Goal: Information Seeking & Learning: Learn about a topic

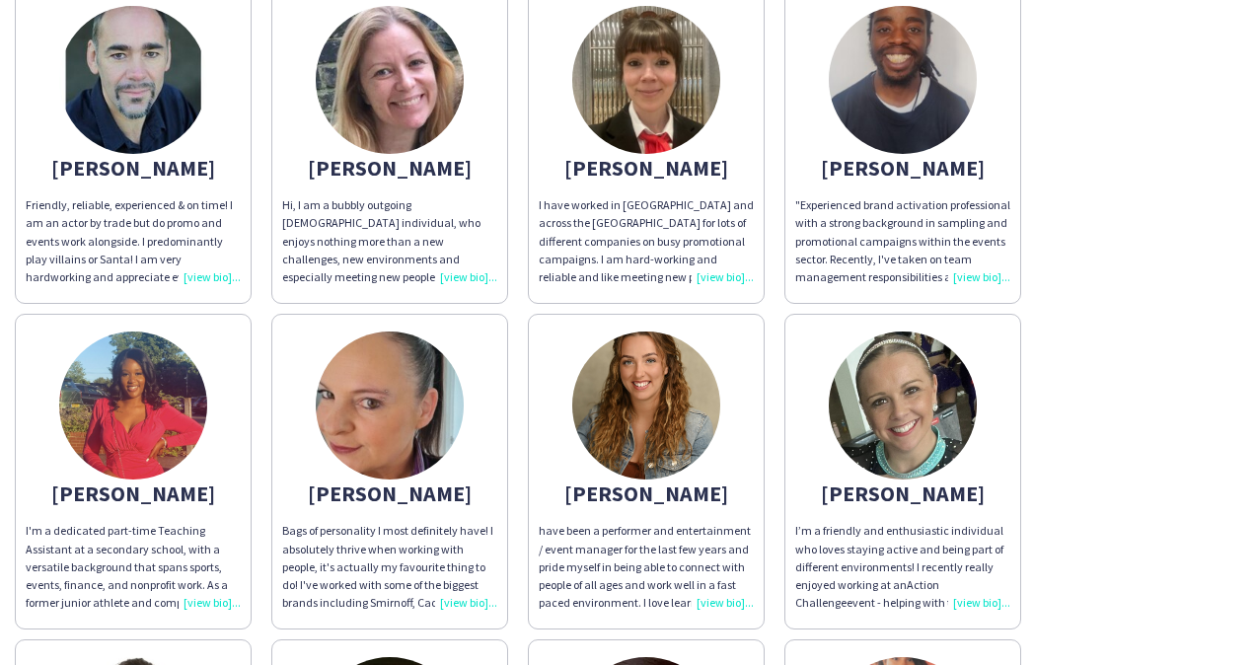
scroll to position [197, 0]
click at [639, 414] on img at bounding box center [646, 406] width 148 height 148
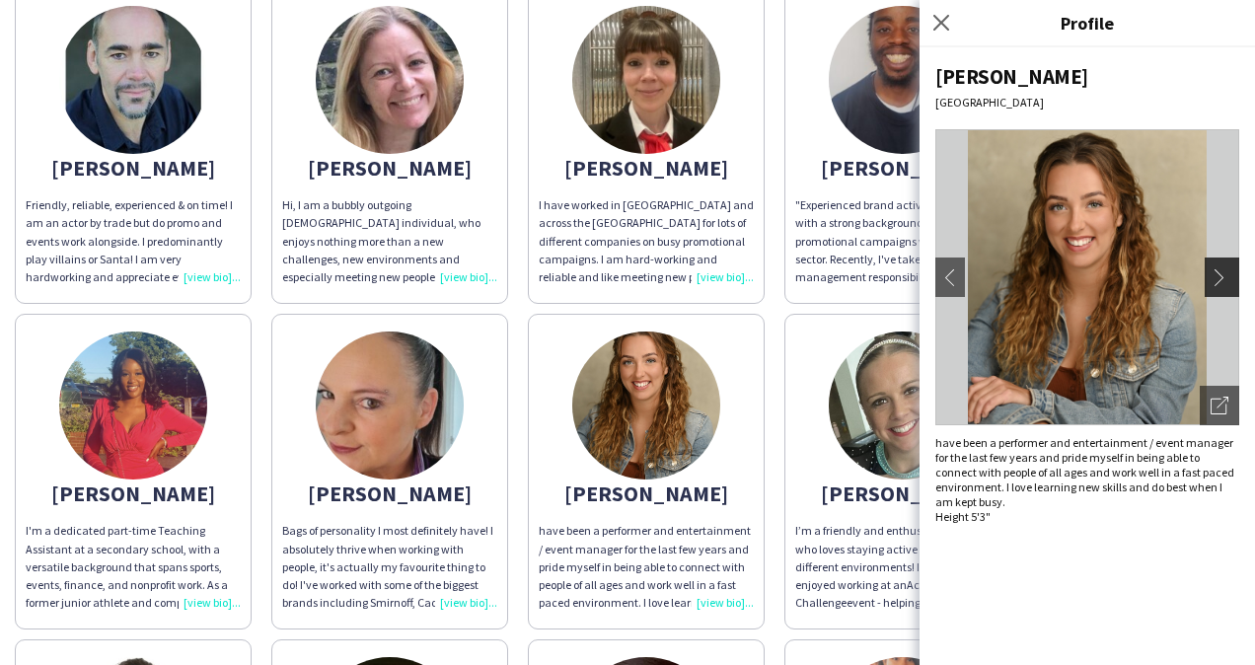
click at [1208, 272] on button "chevron-right" at bounding box center [1224, 277] width 39 height 39
click at [1230, 266] on button "chevron-right" at bounding box center [1224, 277] width 39 height 39
click at [776, 293] on div "david Friendly, reliable, experienced & on time! I am an actor by trade but do …" at bounding box center [628, 630] width 1226 height 1304
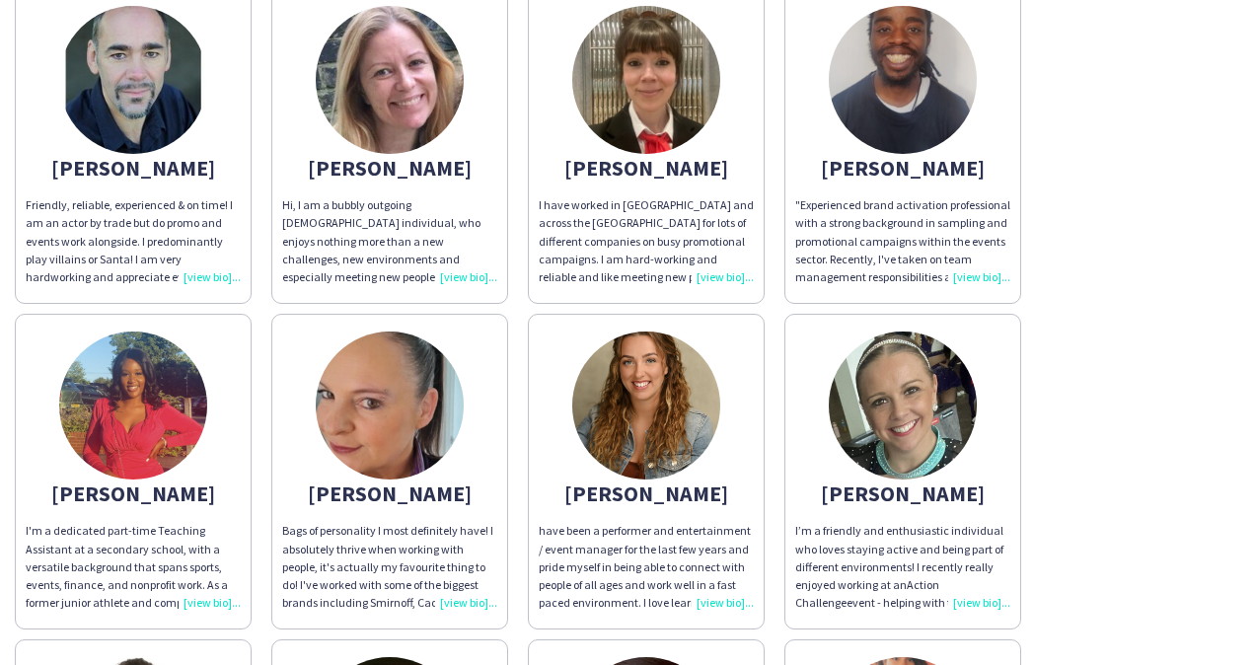
click at [477, 269] on div "Hi, I am a bubbly outgoing Irish individual, who enjoys nothing more than a new…" at bounding box center [389, 241] width 215 height 90
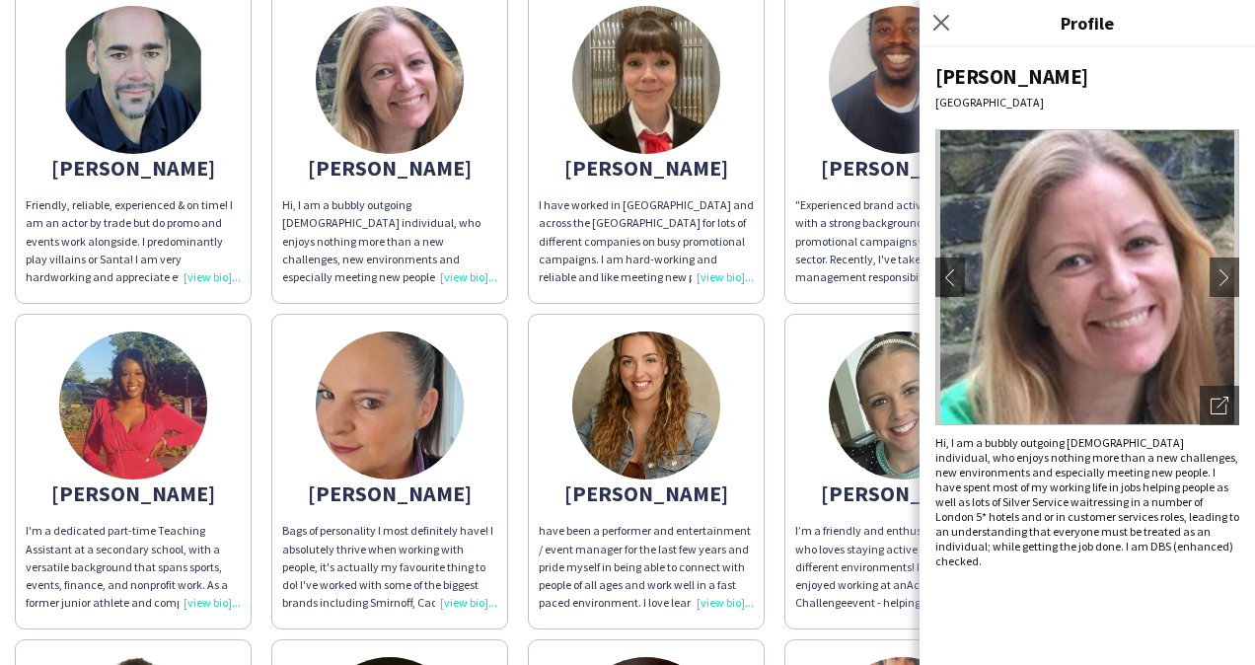
click at [267, 300] on div "david Friendly, reliable, experienced & on time! I am an actor by trade but do …" at bounding box center [628, 630] width 1226 height 1304
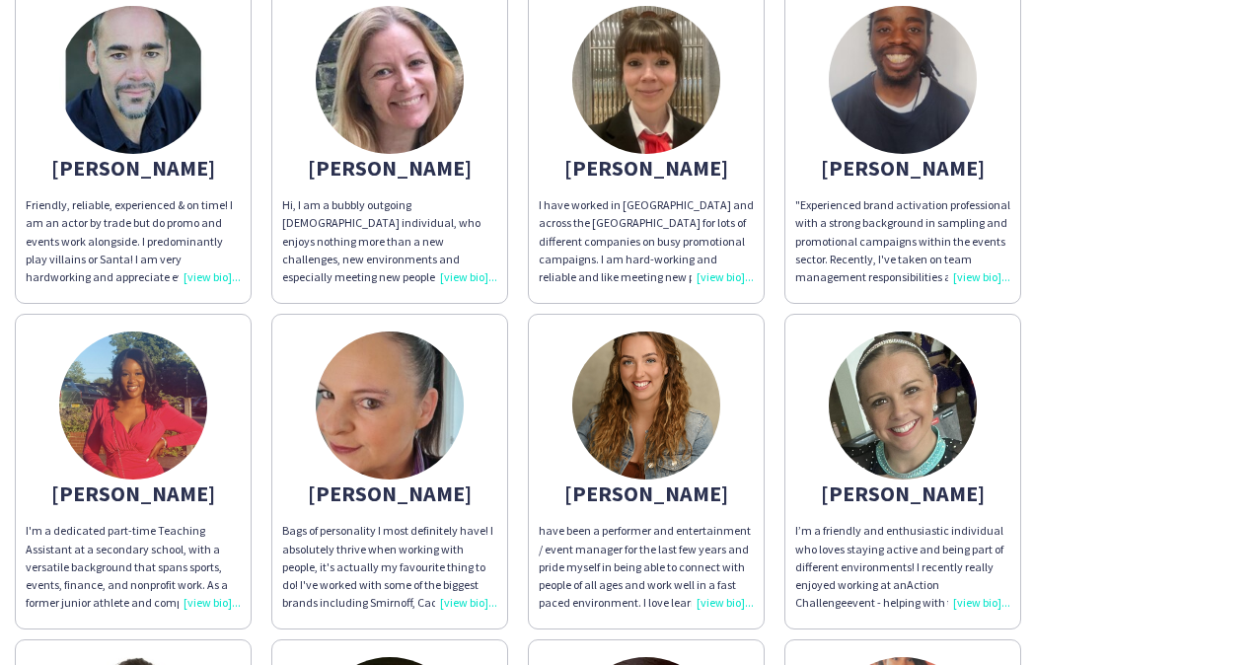
click at [706, 251] on div "I have worked in London and across the UK for lots of different companies on bu…" at bounding box center [646, 241] width 215 height 90
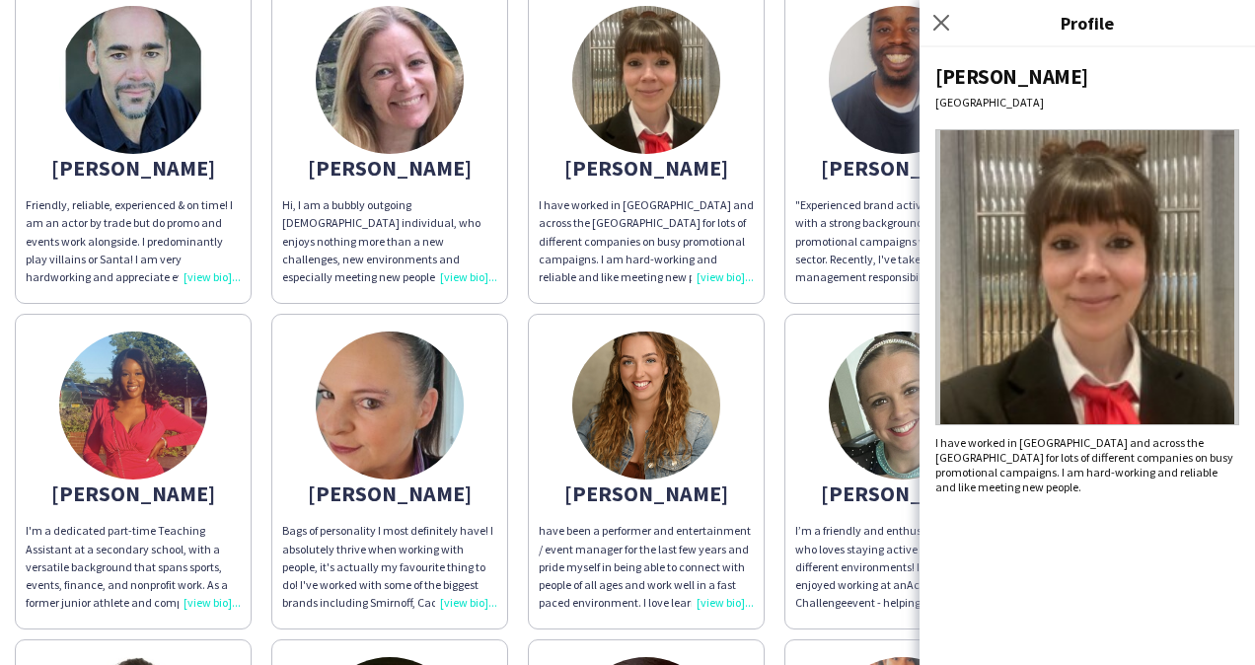
click at [505, 310] on div "david Friendly, reliable, experienced & on time! I am an actor by trade but do …" at bounding box center [628, 630] width 1226 height 1304
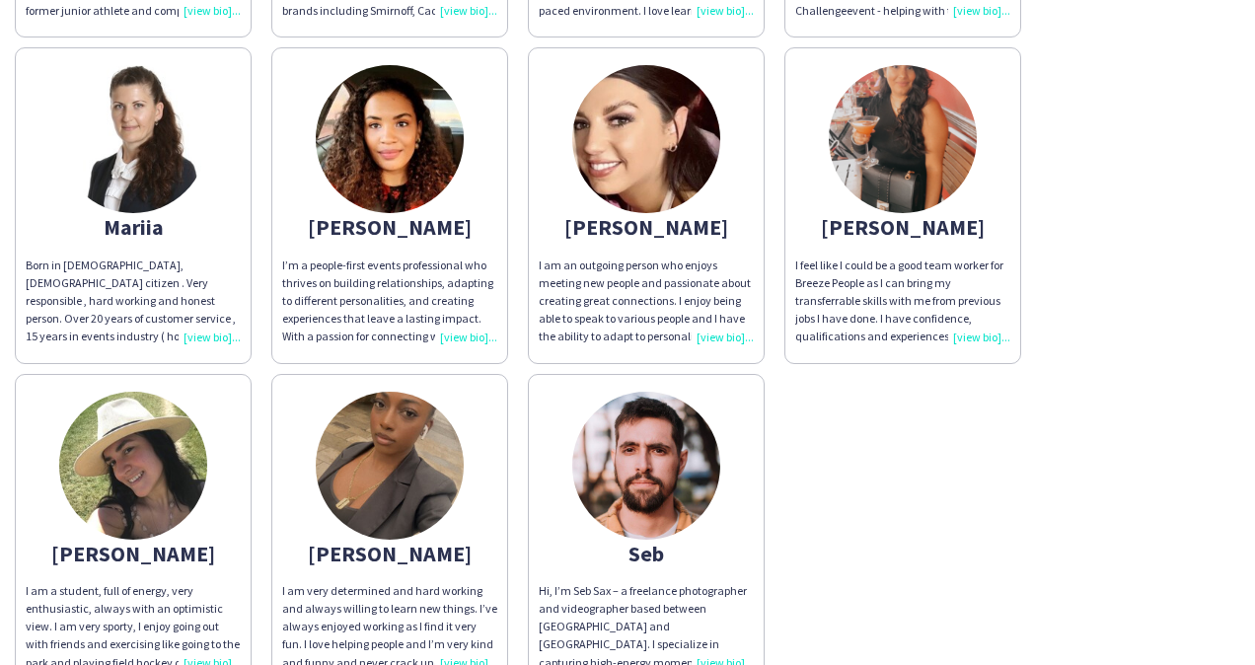
scroll to position [987, 0]
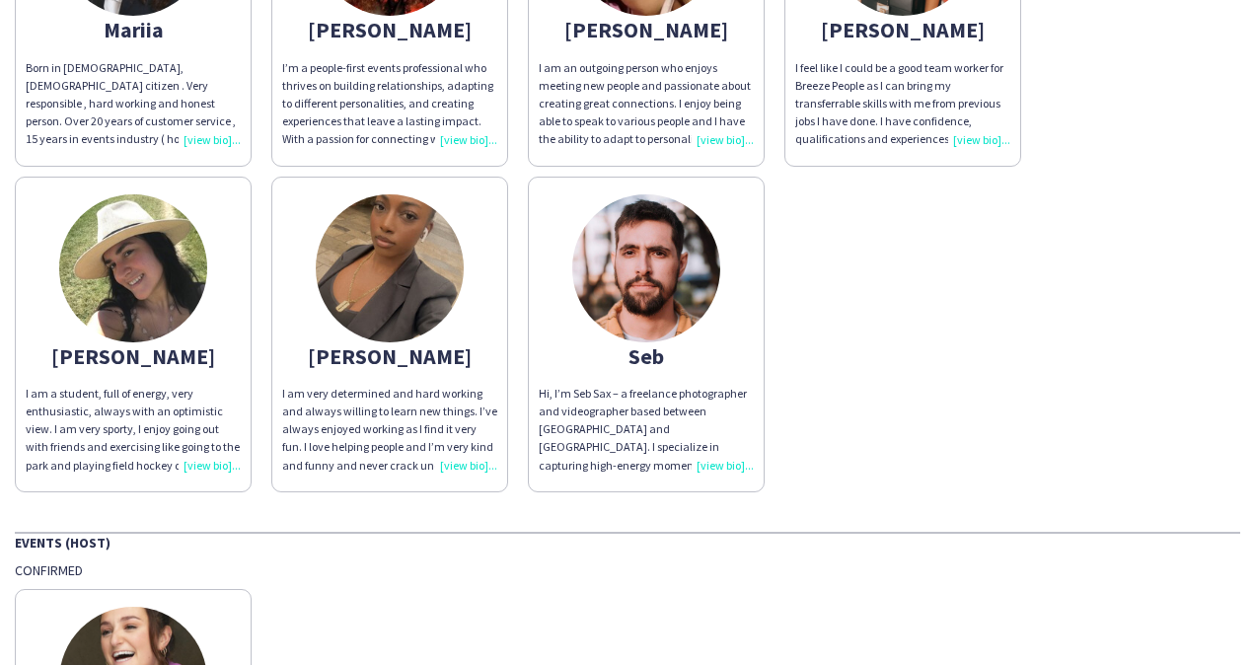
click at [191, 451] on div "I am a student, full of energy, very enthusiastic, always with an optimistic vi…" at bounding box center [133, 430] width 215 height 90
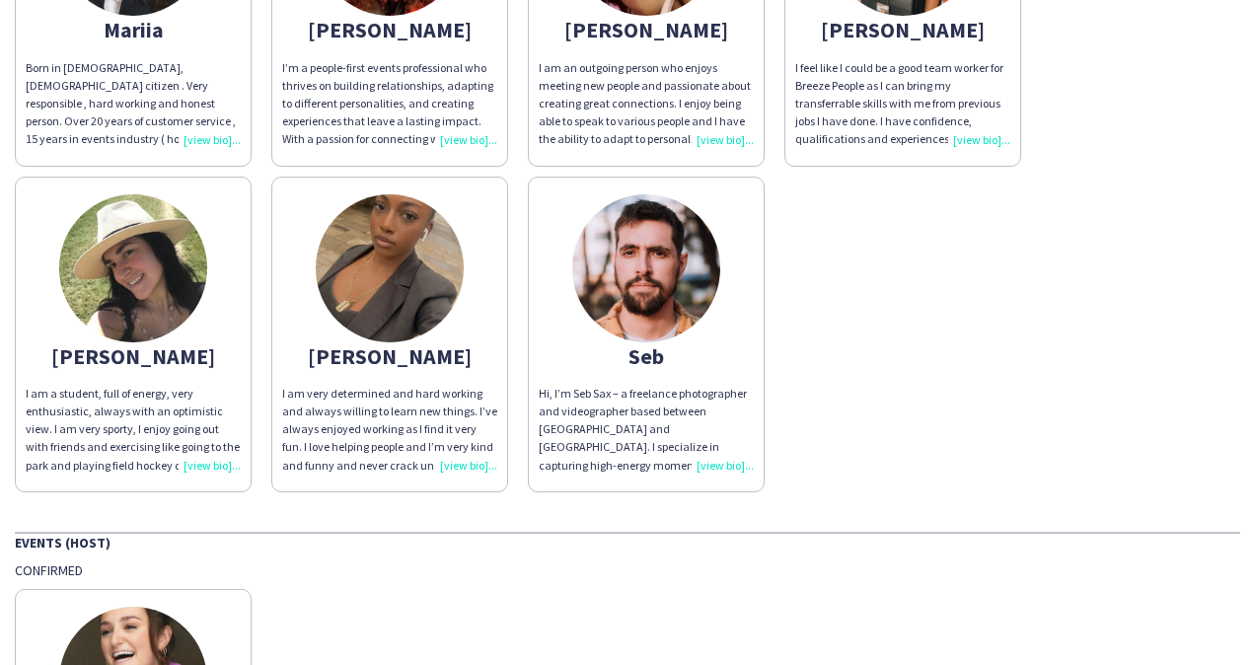
scroll to position [691, 0]
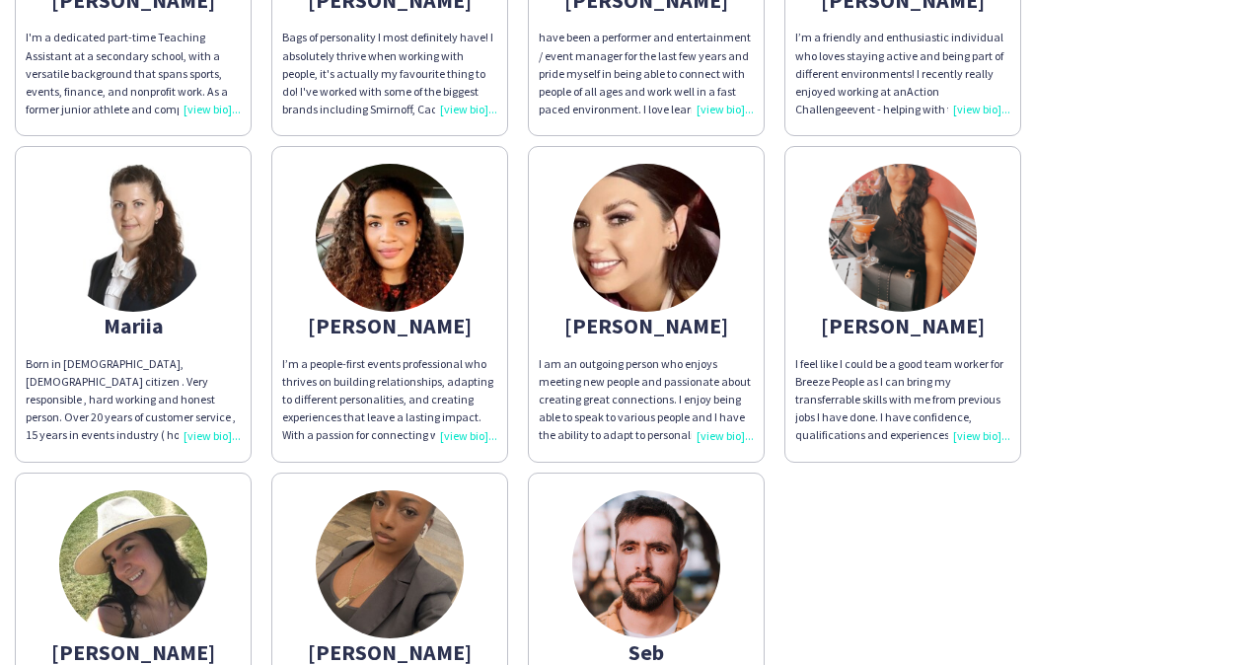
click at [232, 433] on div "Born in Ukraine, British citizen . Very responsible , hard working and honest p…" at bounding box center [133, 400] width 215 height 90
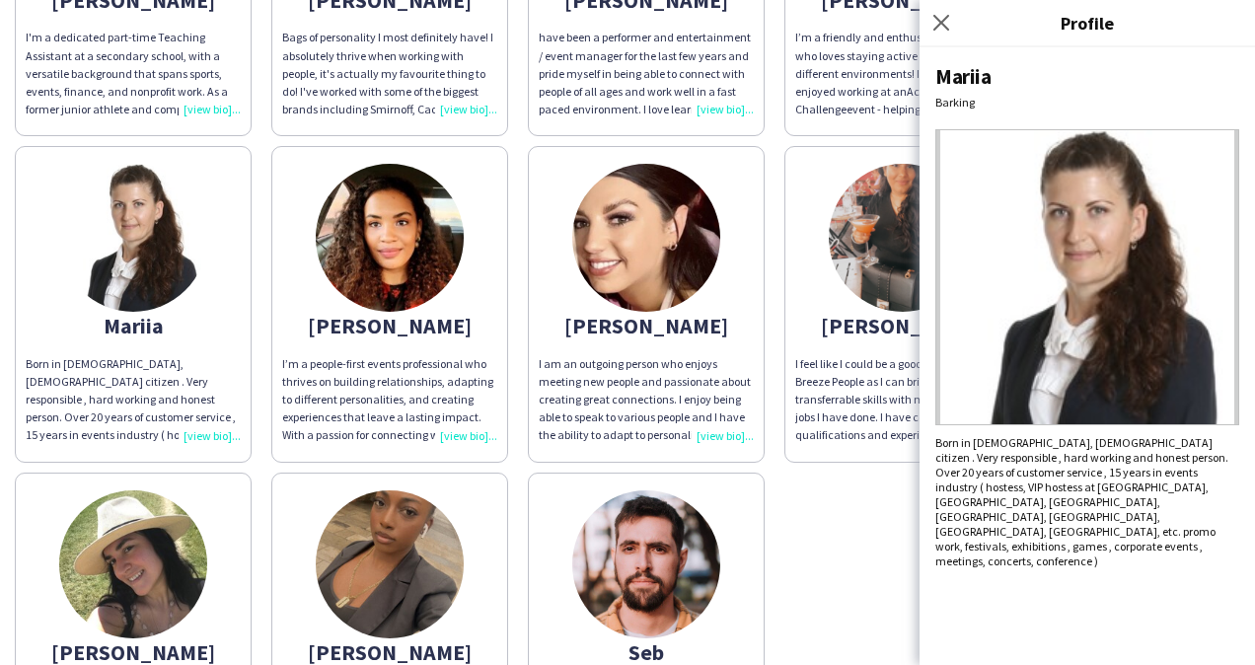
click at [259, 464] on div "david Friendly, reliable, experienced & on time! I am an actor by trade but do …" at bounding box center [628, 137] width 1226 height 1304
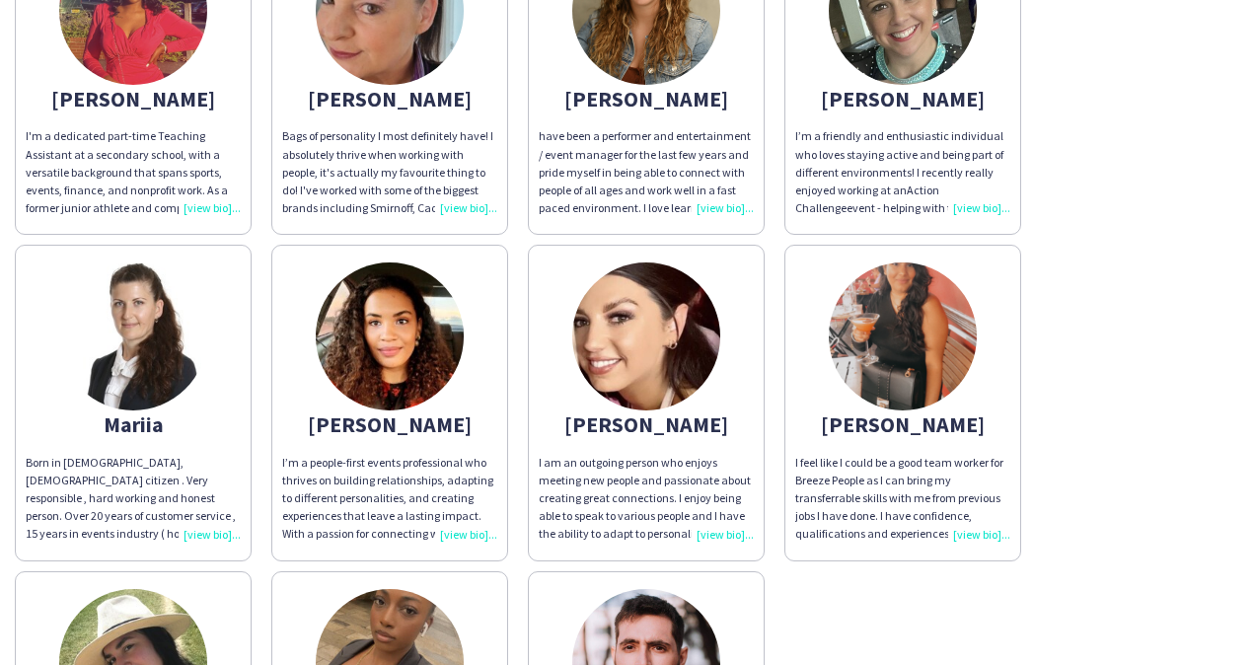
scroll to position [197, 0]
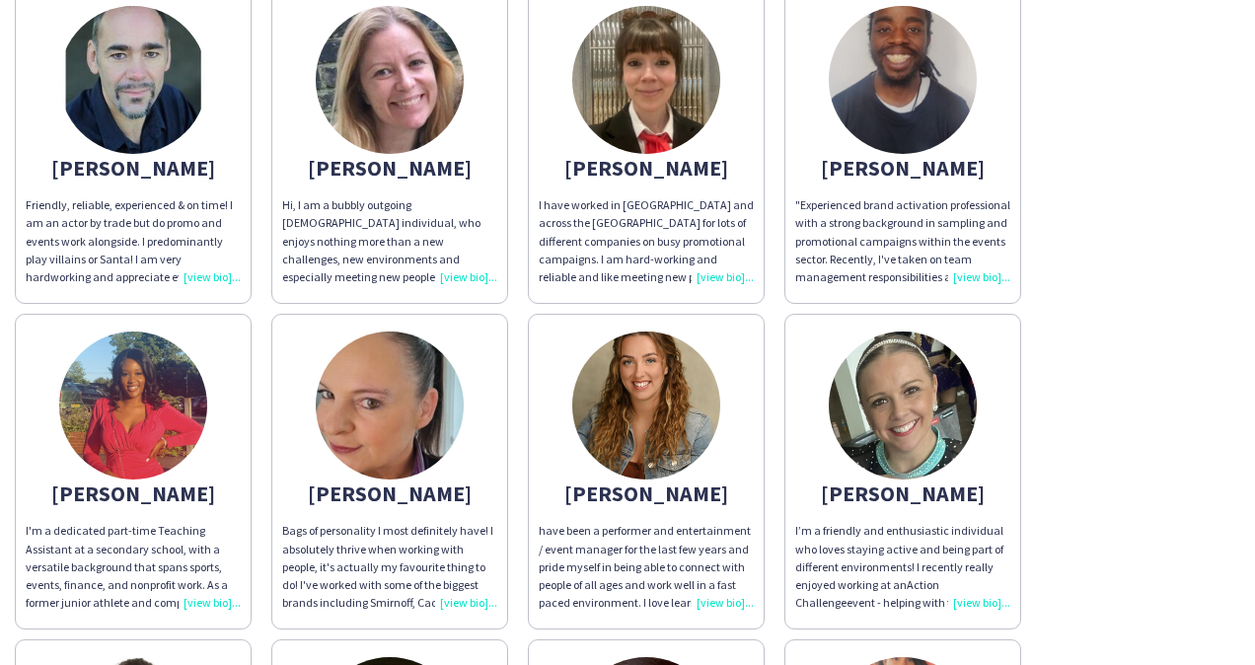
click at [203, 279] on div "Friendly, reliable, experienced & on time! I am an actor by trade but do promo …" at bounding box center [133, 241] width 215 height 90
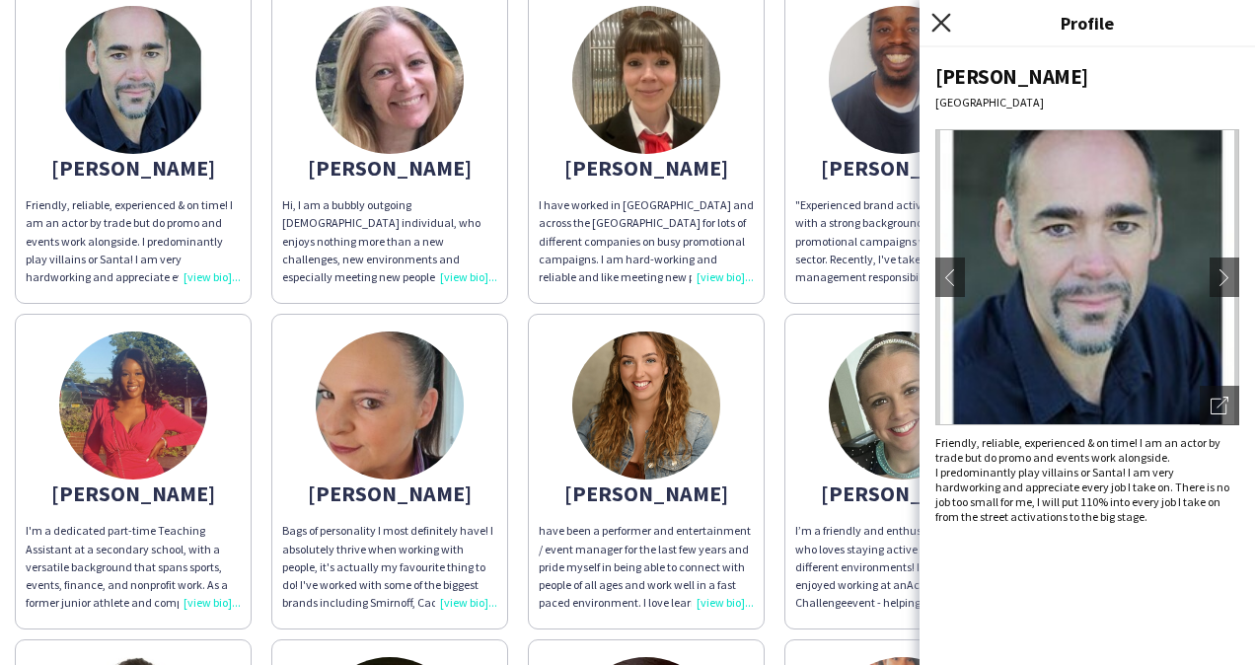
click at [949, 27] on icon "Close pop-in" at bounding box center [941, 22] width 19 height 19
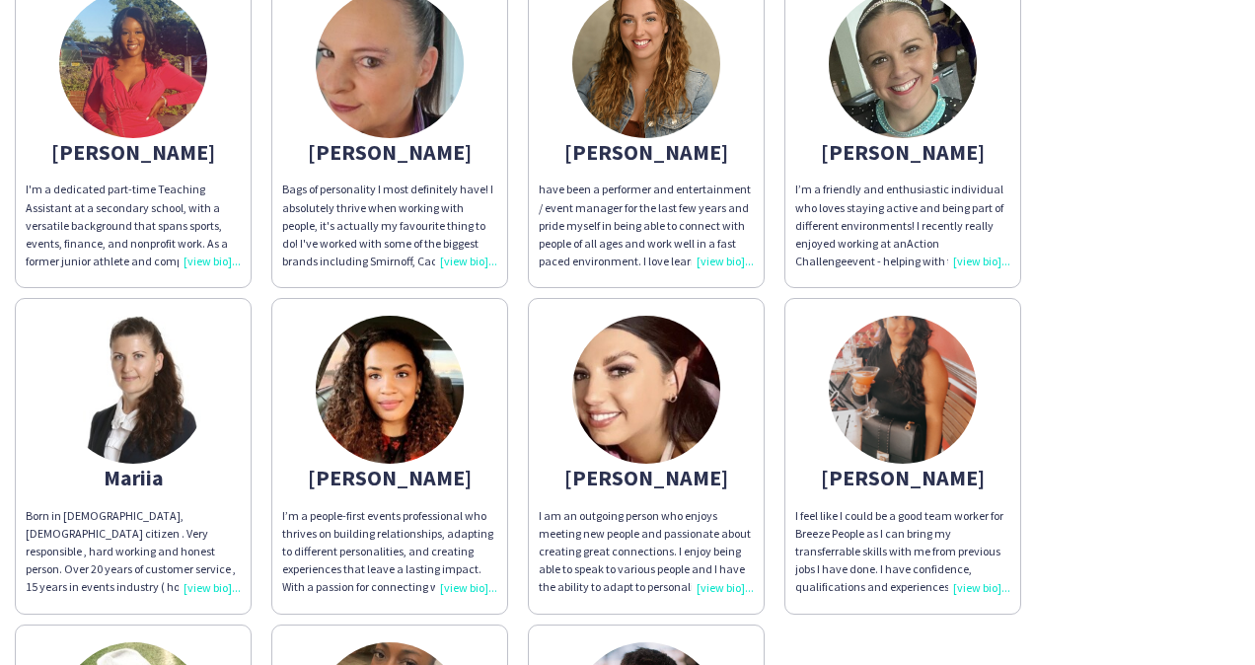
scroll to position [493, 0]
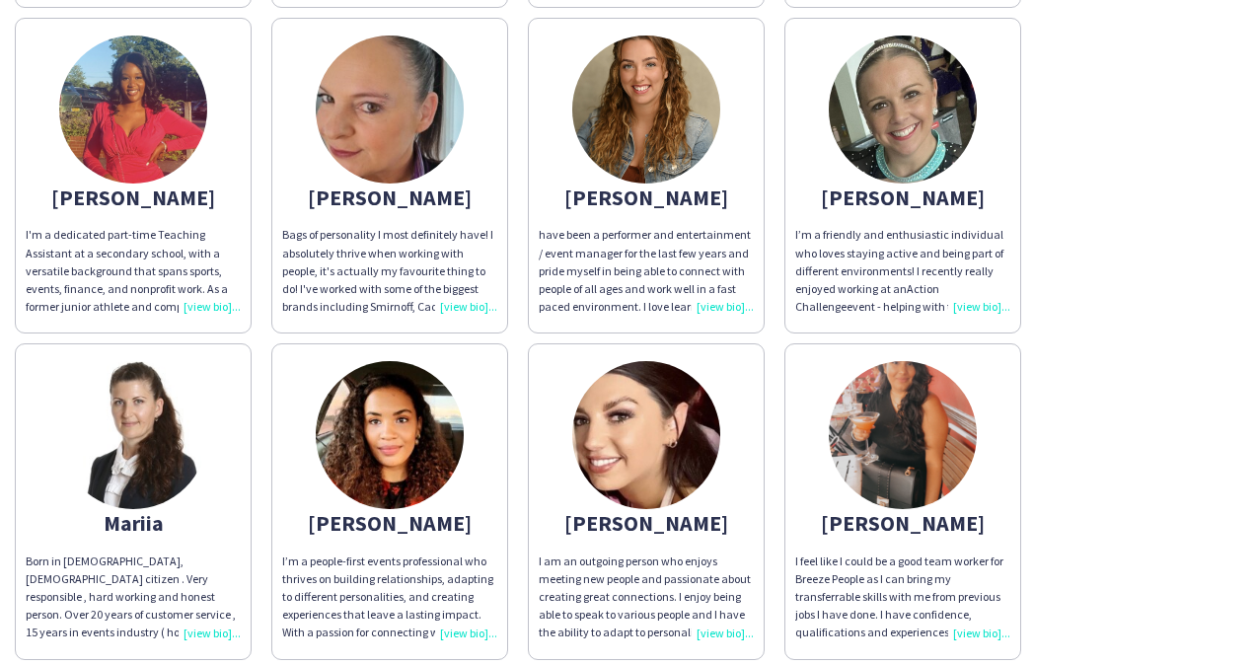
click at [200, 306] on div "I'm a dedicated part-time Teaching Assistant at a secondary school, with a vers…" at bounding box center [133, 271] width 215 height 90
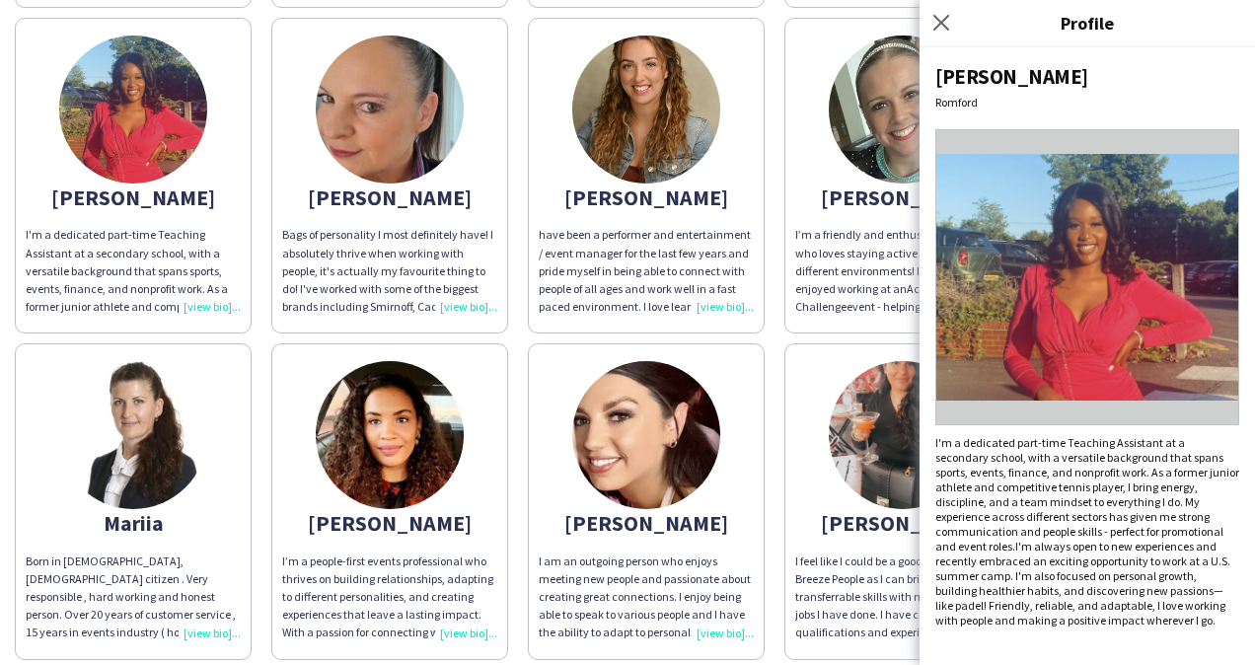
drag, startPoint x: 944, startPoint y: 14, endPoint x: 861, endPoint y: 2, distance: 83.7
click at [944, 16] on icon "Close pop-in" at bounding box center [941, 23] width 16 height 16
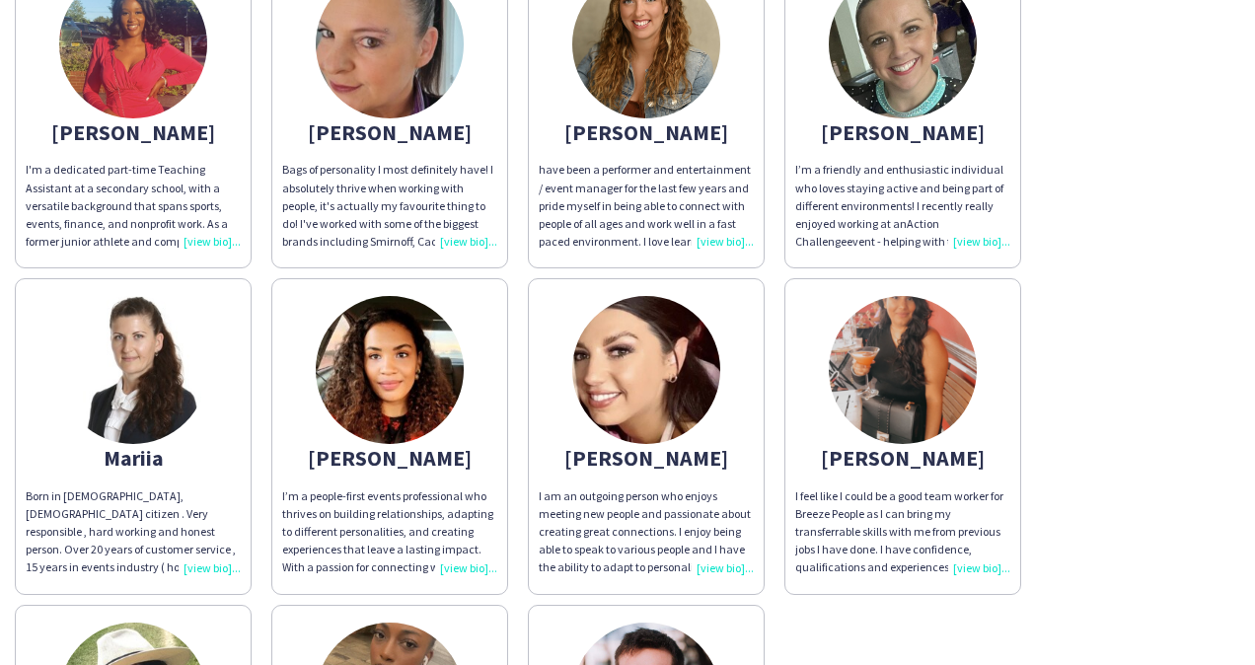
scroll to position [691, 0]
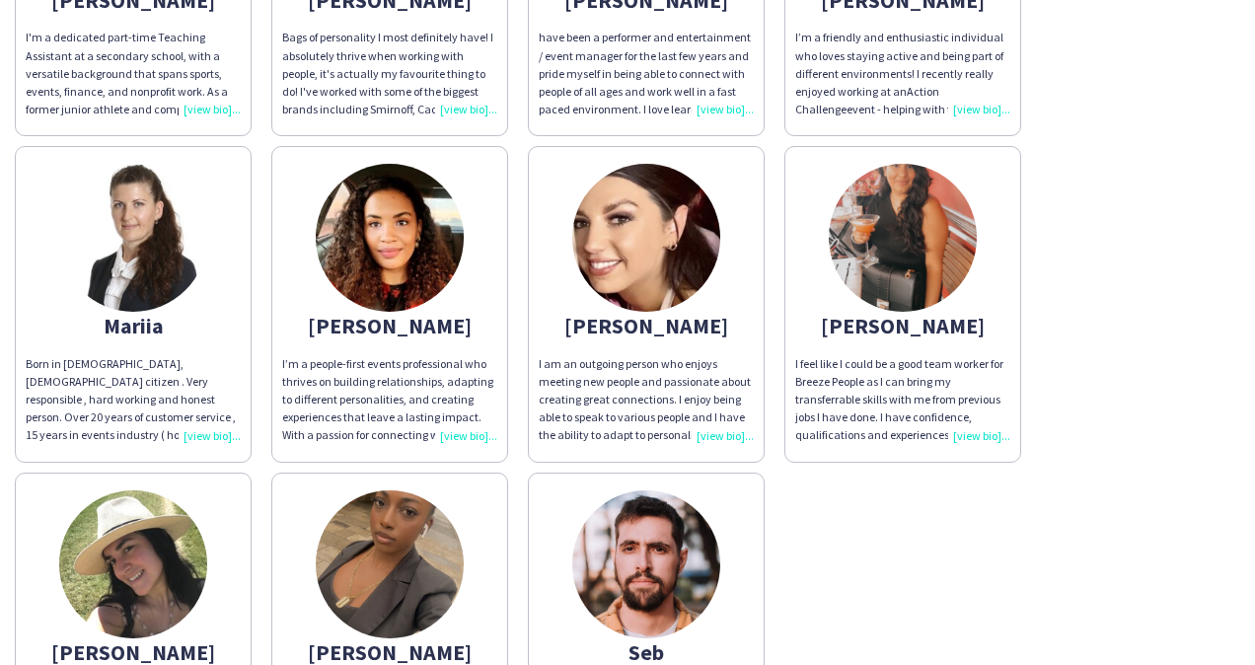
click at [448, 432] on div "I’m a people-first events professional who thrives on building relationships, a…" at bounding box center [389, 400] width 215 height 90
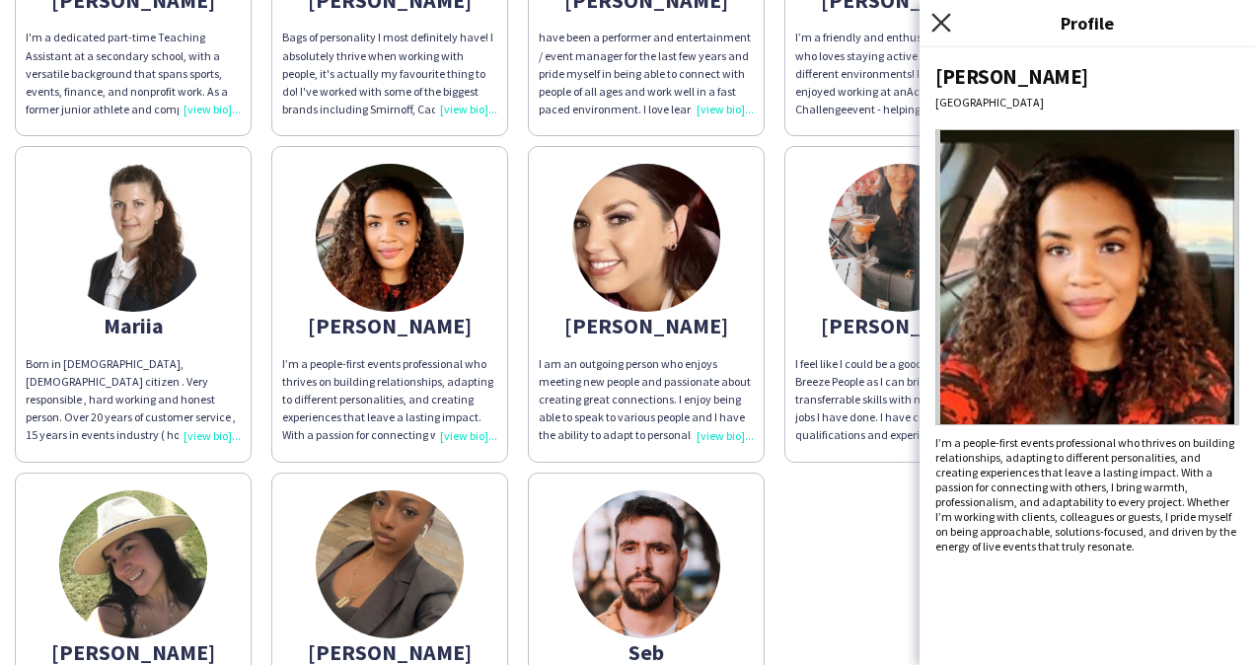
click at [933, 18] on icon "Close pop-in" at bounding box center [941, 22] width 19 height 19
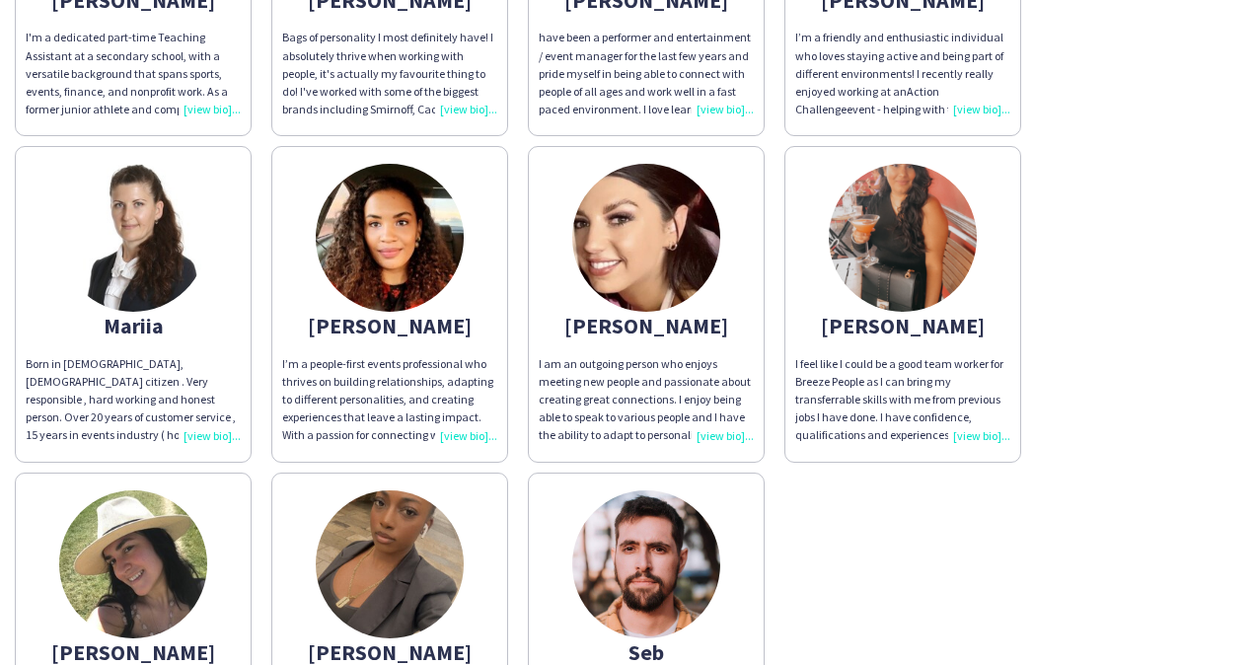
scroll to position [888, 0]
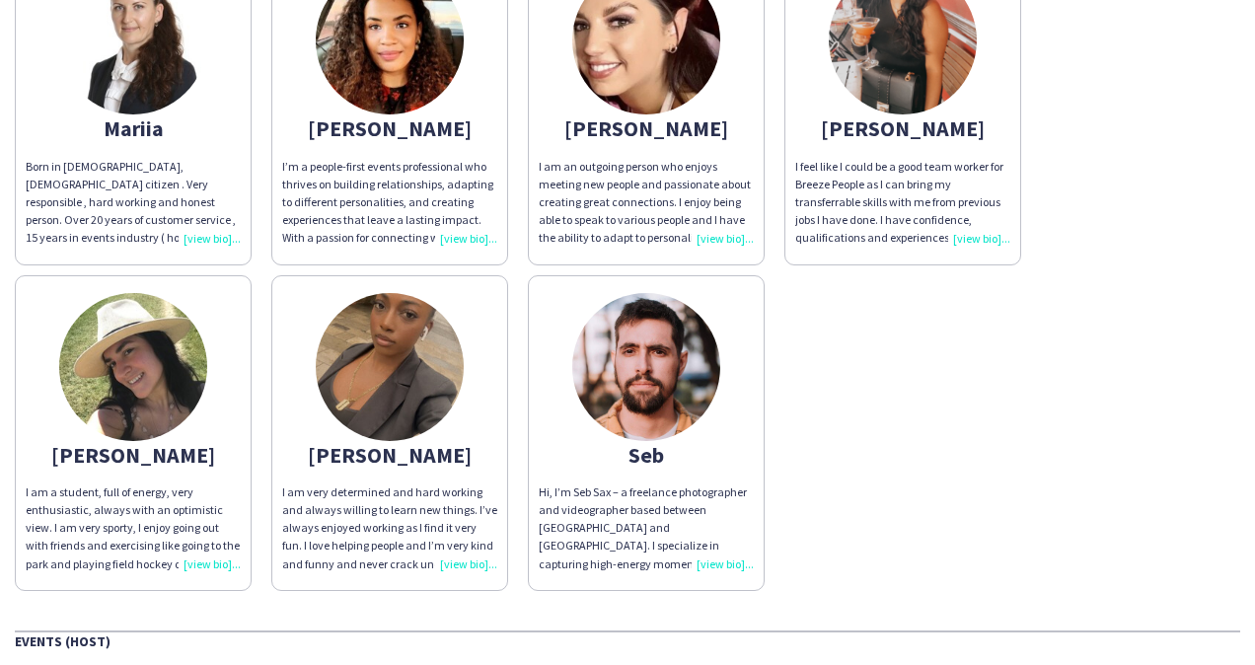
click at [468, 563] on div "I am very determined and hard working and always willing to learn new things. I…" at bounding box center [389, 529] width 215 height 90
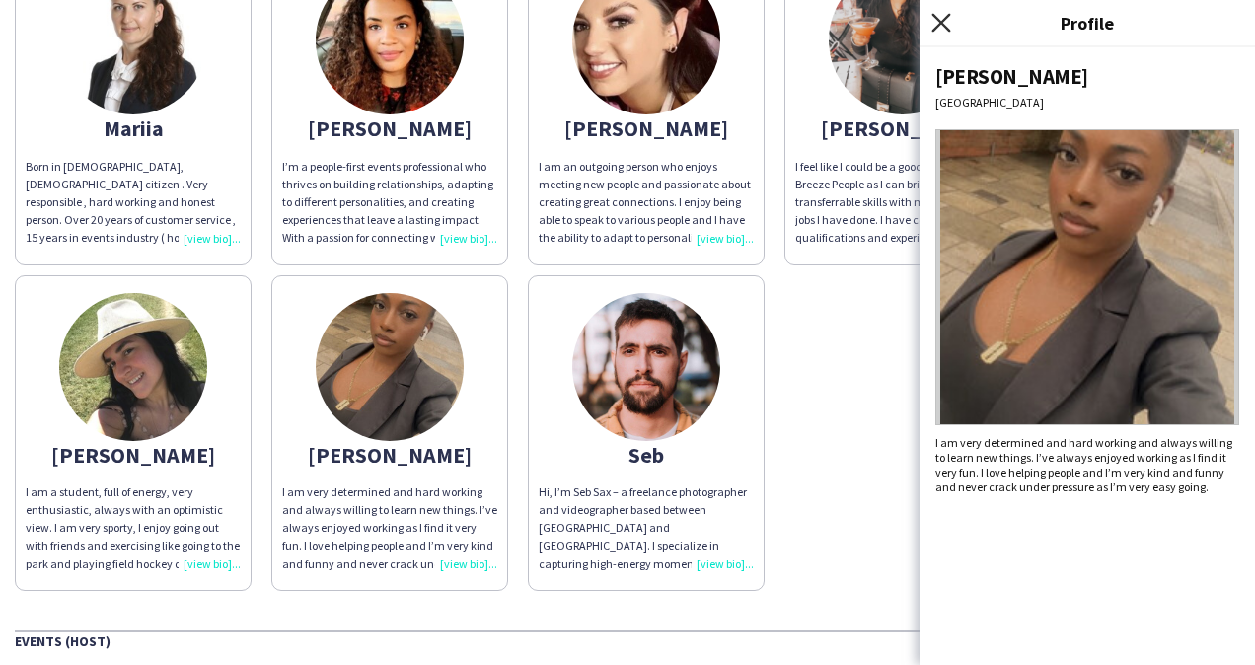
click at [939, 22] on icon at bounding box center [941, 22] width 19 height 19
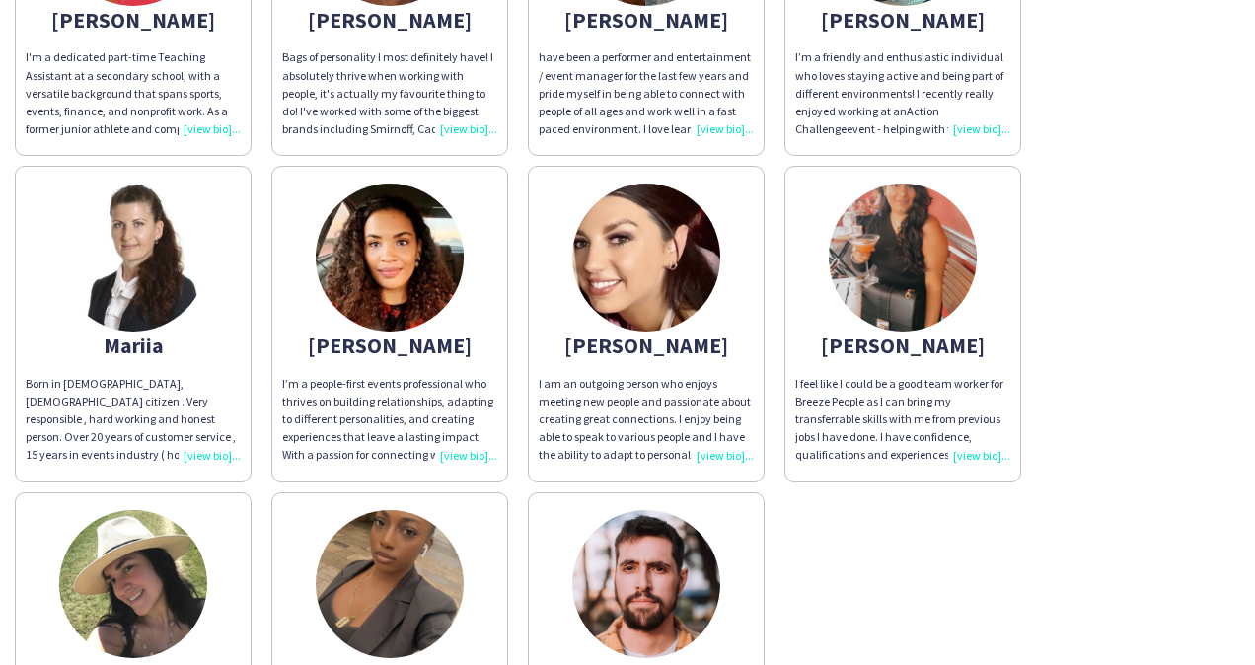
scroll to position [691, 0]
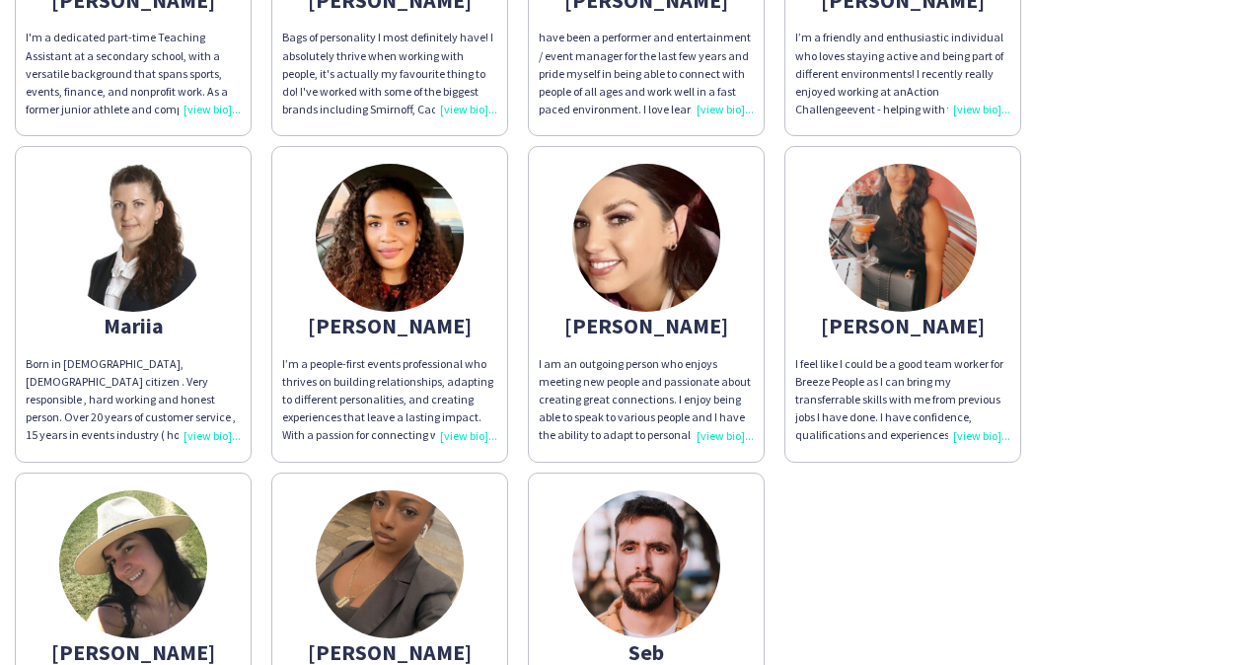
click at [970, 422] on div "I feel like I could be a good team worker for Breeze People as I can bring my t…" at bounding box center [902, 400] width 215 height 90
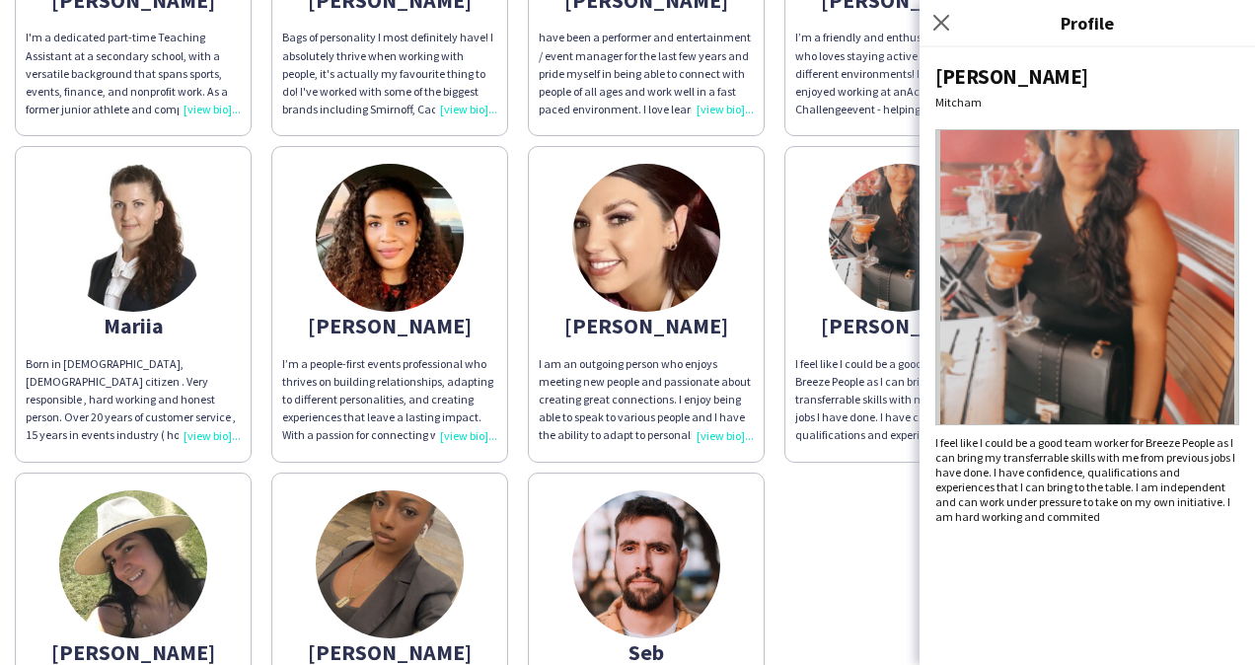
click at [889, 509] on div "david Friendly, reliable, experienced & on time! I am an actor by trade but do …" at bounding box center [628, 137] width 1226 height 1304
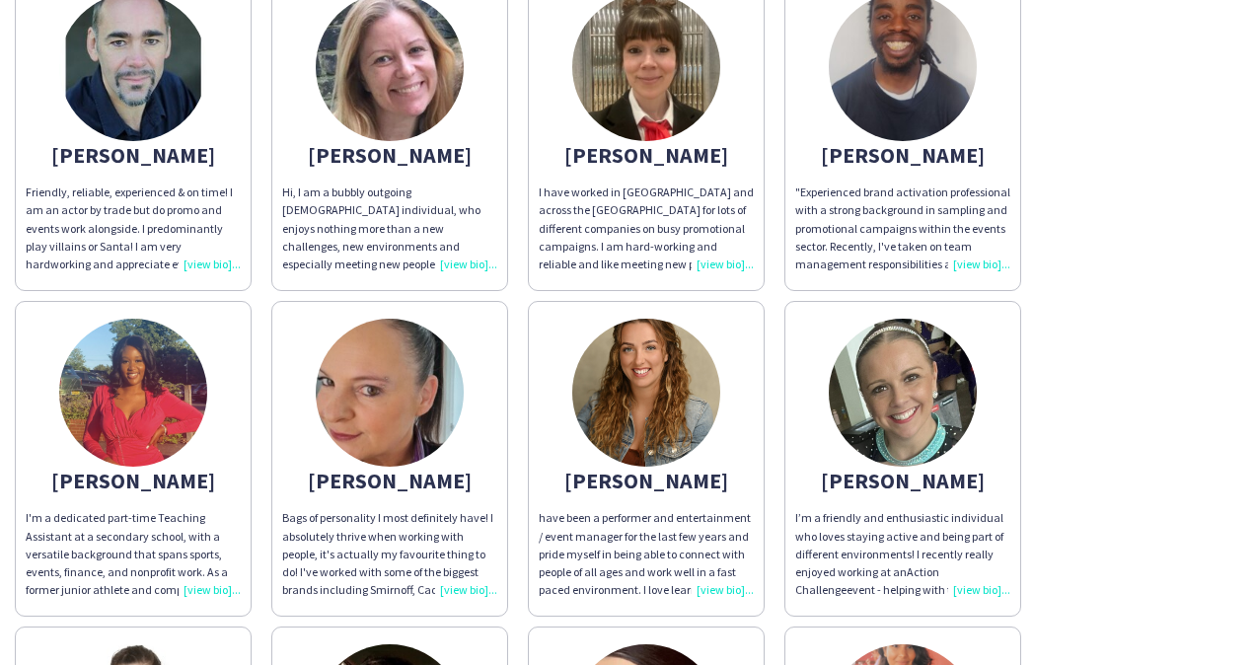
scroll to position [0, 0]
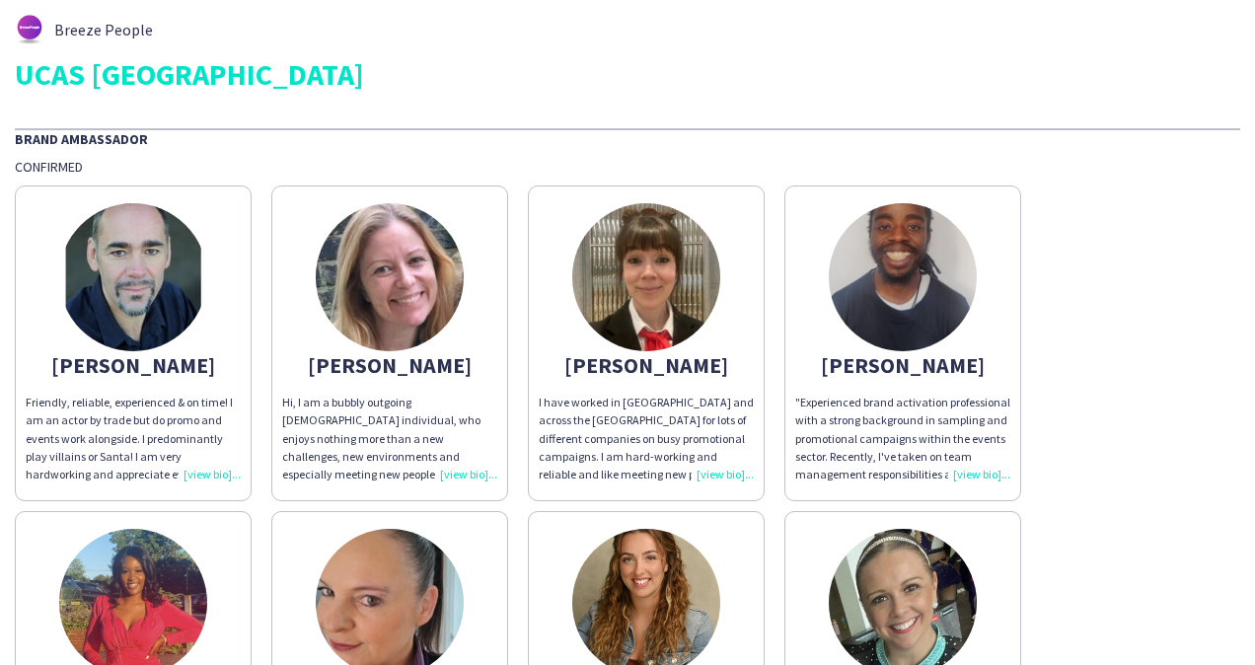
click at [982, 472] on div ""Experienced brand activation professional with a strong background in sampling…" at bounding box center [902, 439] width 215 height 90
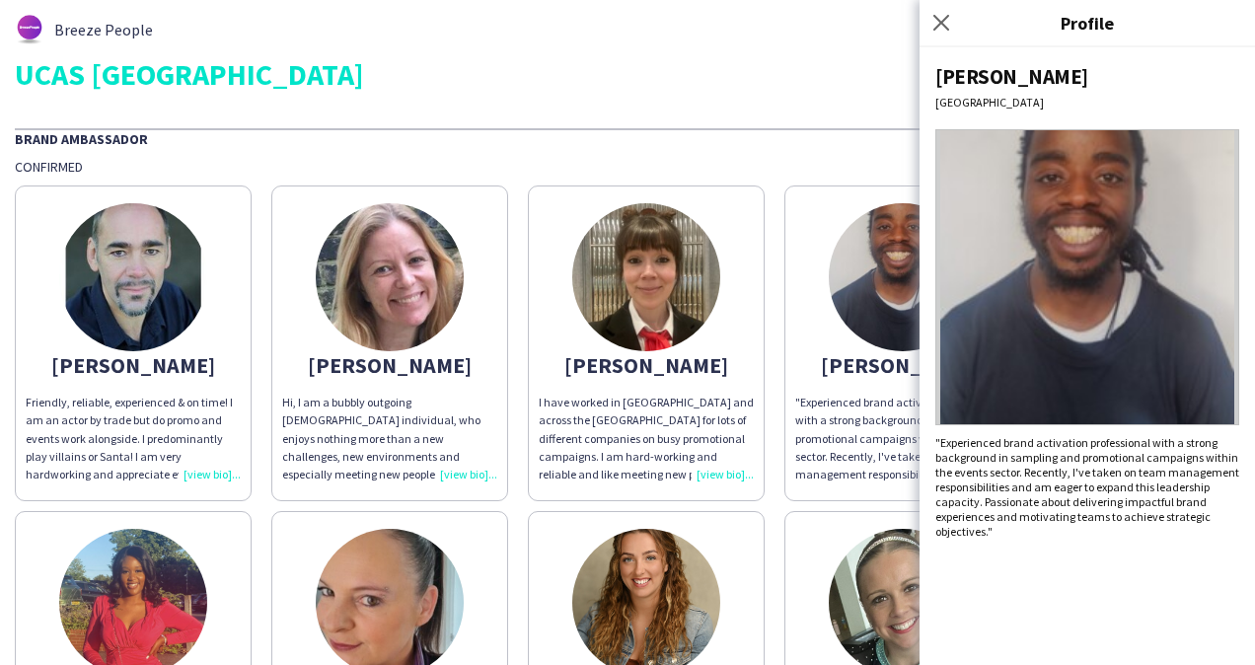
click at [763, 69] on div "UCAS London" at bounding box center [628, 74] width 1226 height 30
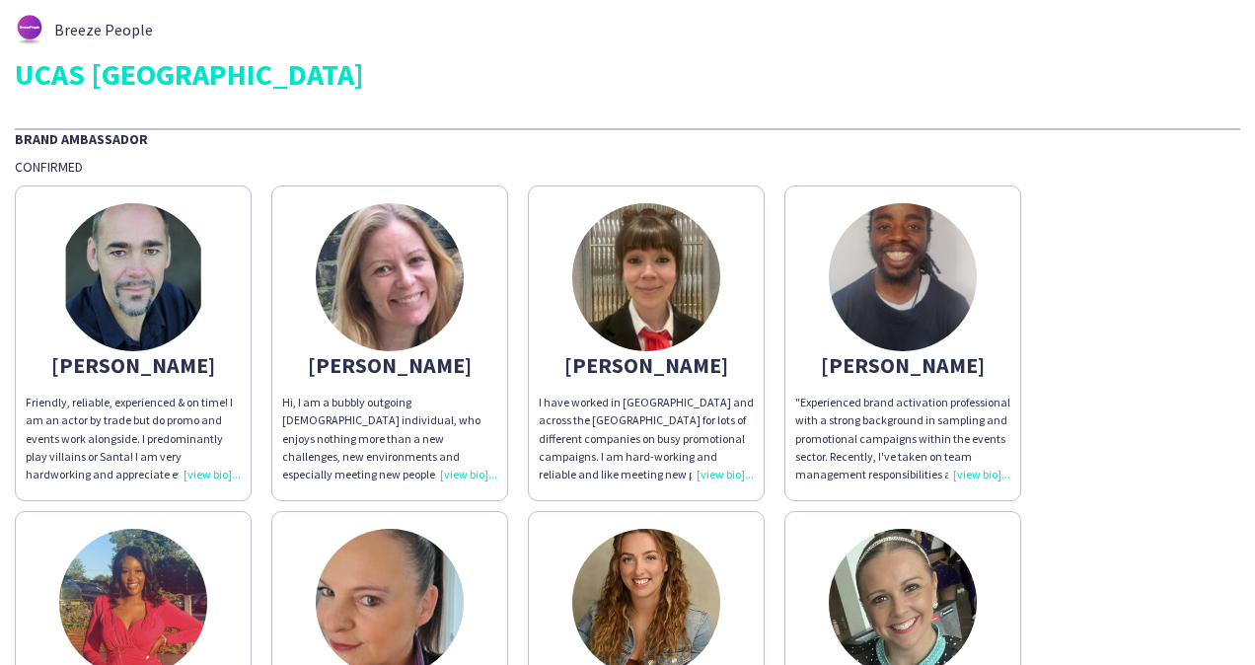
click at [462, 474] on div "Hi, I am a bubbly outgoing Irish individual, who enjoys nothing more than a new…" at bounding box center [389, 439] width 215 height 90
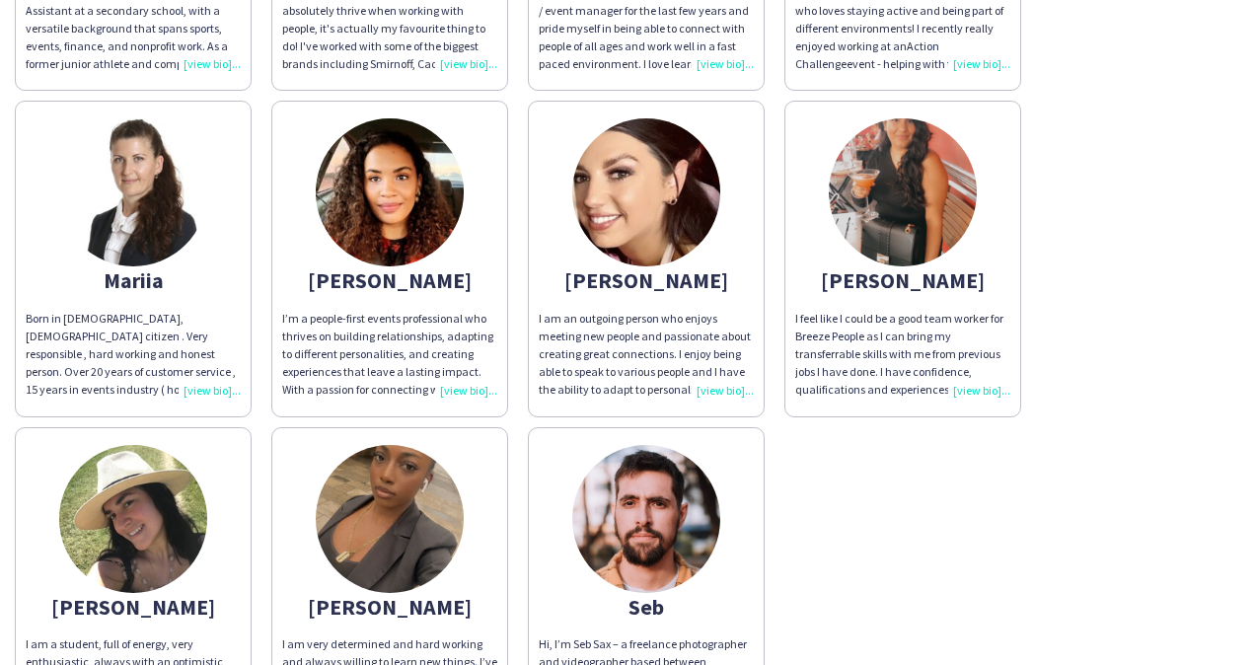
scroll to position [691, 0]
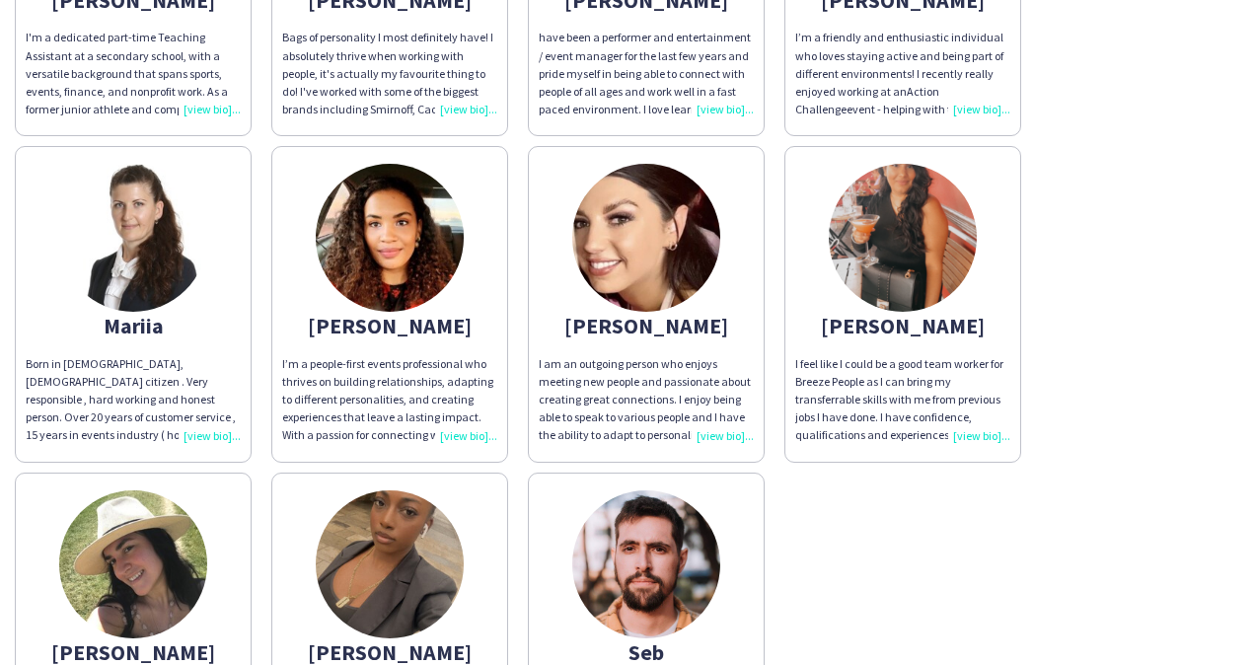
click at [720, 437] on div "I am an outgoing person who enjoys meeting new people and passionate about crea…" at bounding box center [646, 400] width 215 height 90
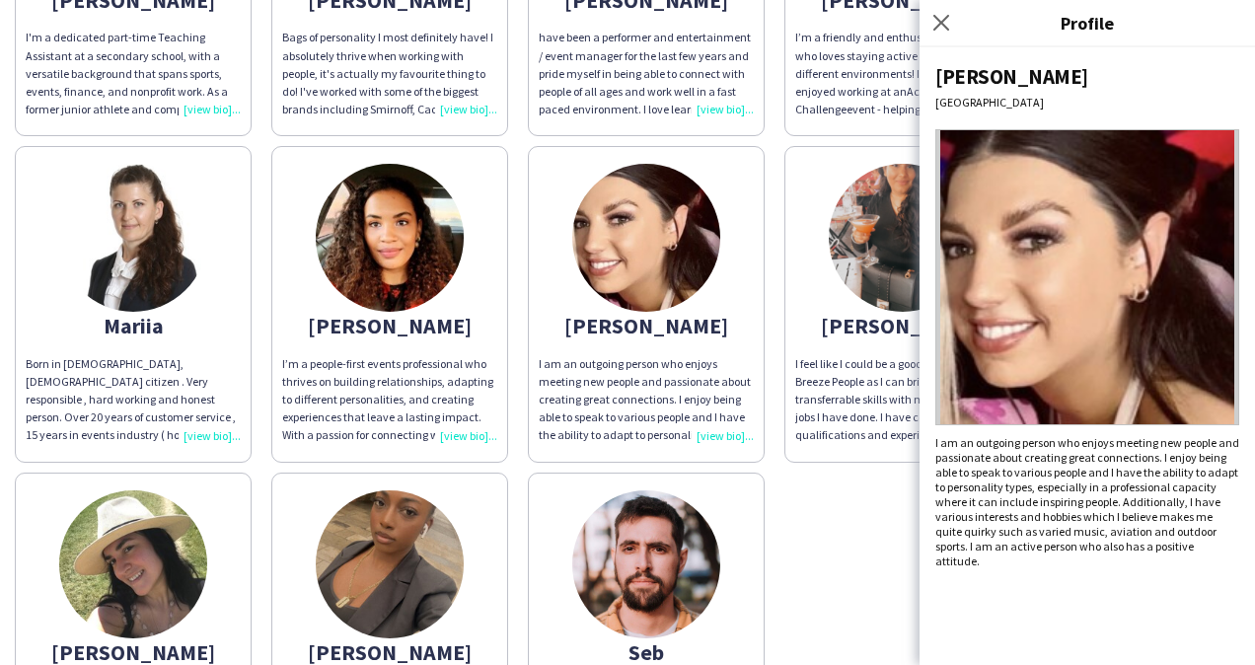
click at [825, 498] on div "david Friendly, reliable, experienced & on time! I am an actor by trade but do …" at bounding box center [628, 137] width 1226 height 1304
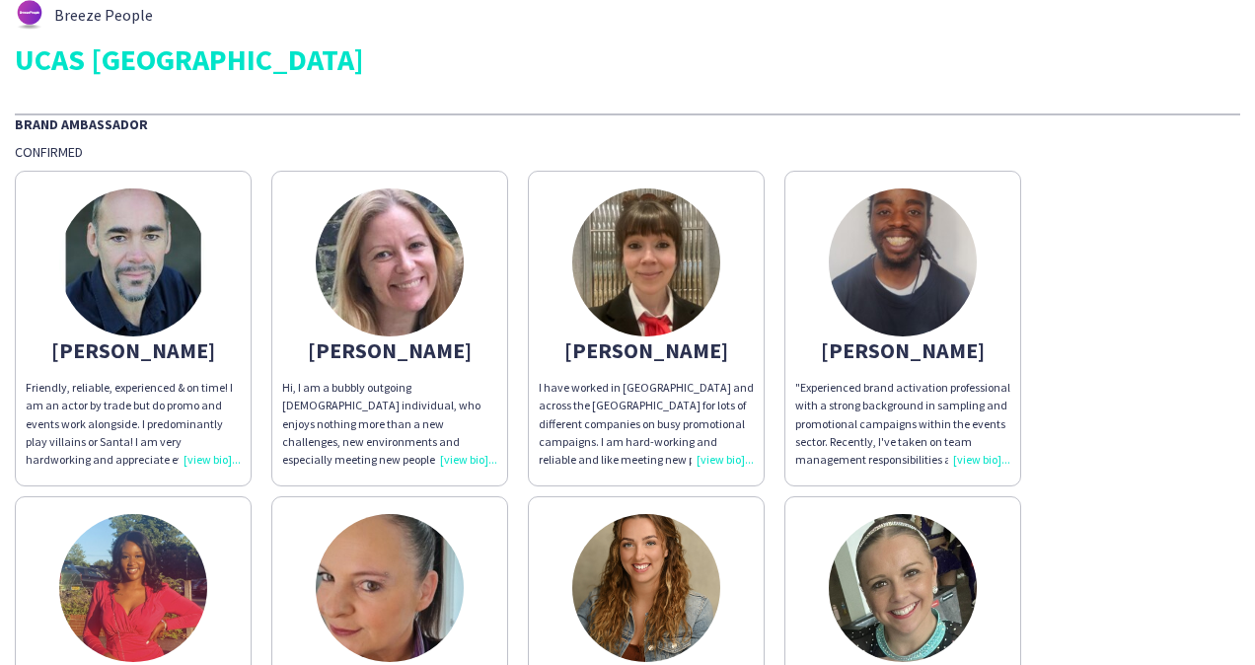
scroll to position [0, 0]
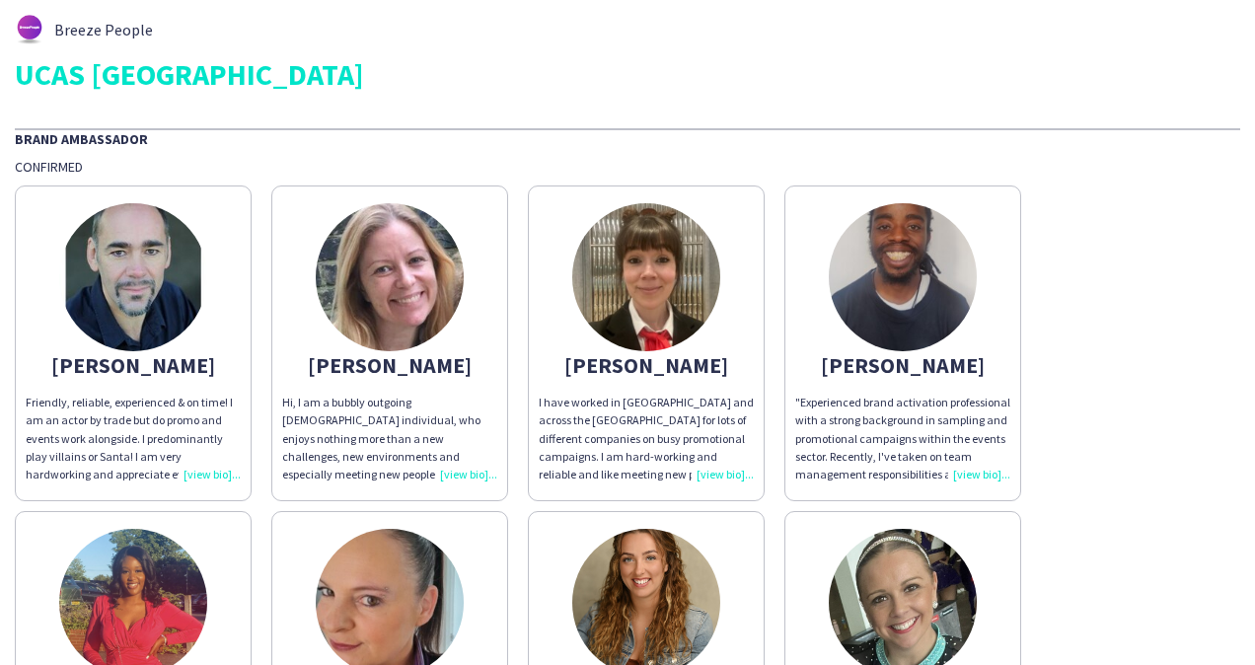
click at [215, 465] on div "Friendly, reliable, experienced & on time! I am an actor by trade but do promo …" at bounding box center [133, 439] width 215 height 90
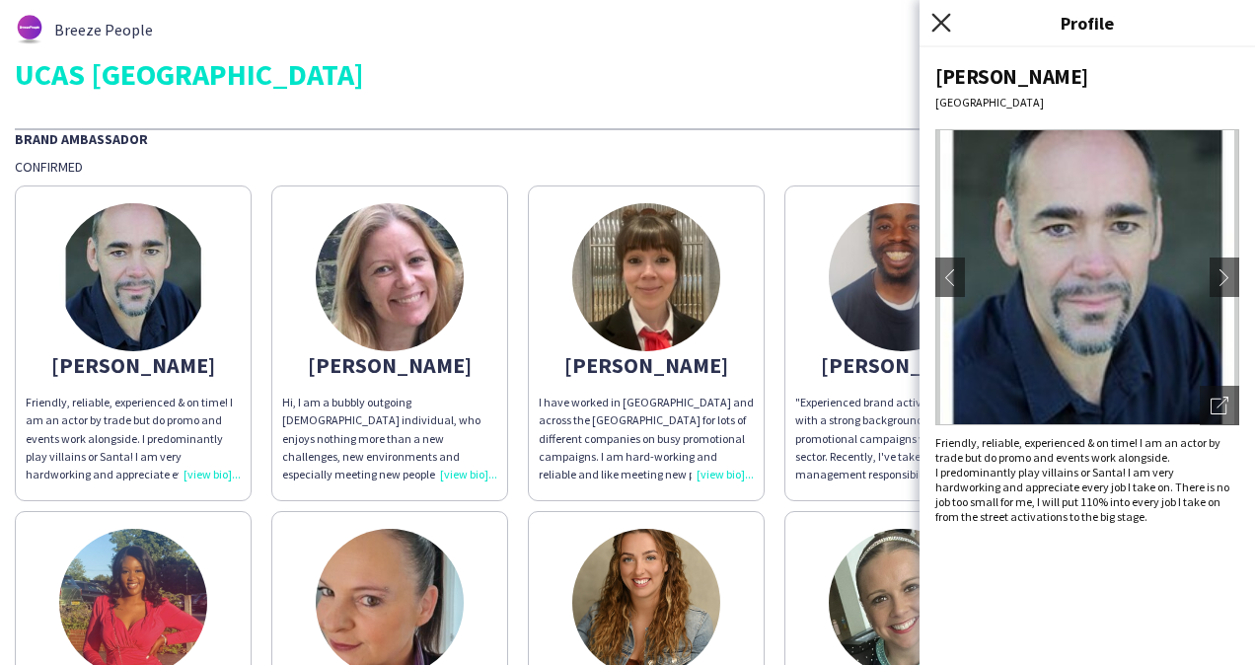
click at [949, 23] on icon "Close pop-in" at bounding box center [941, 22] width 19 height 19
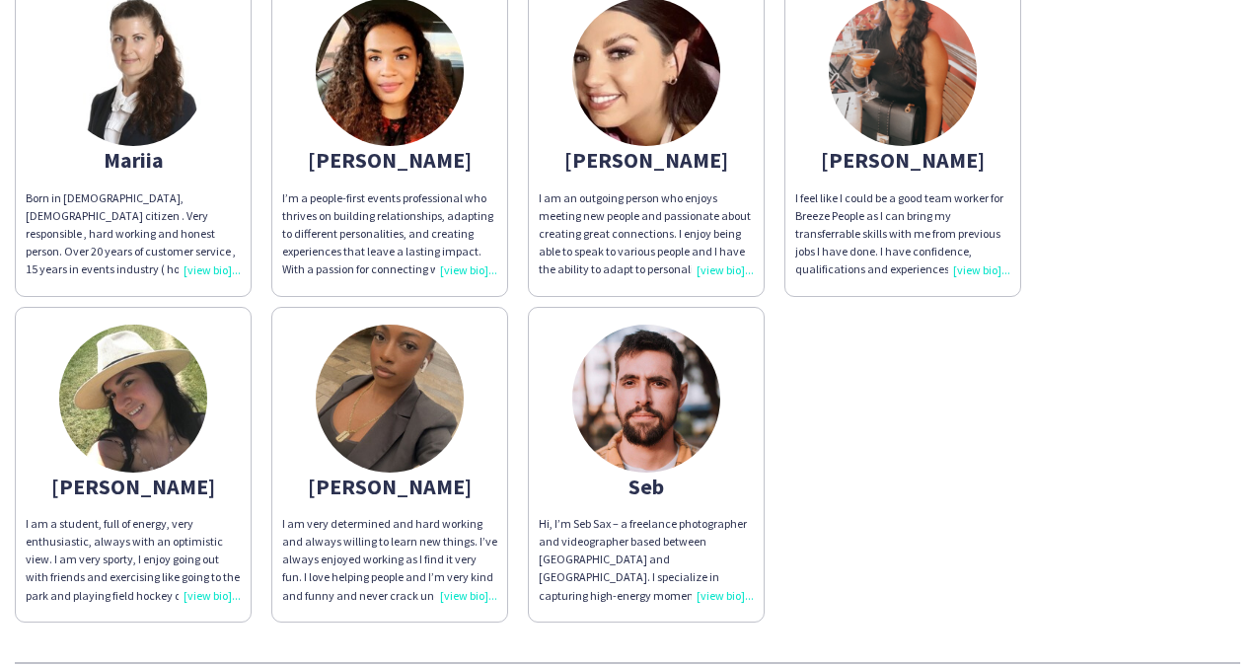
scroll to position [888, 0]
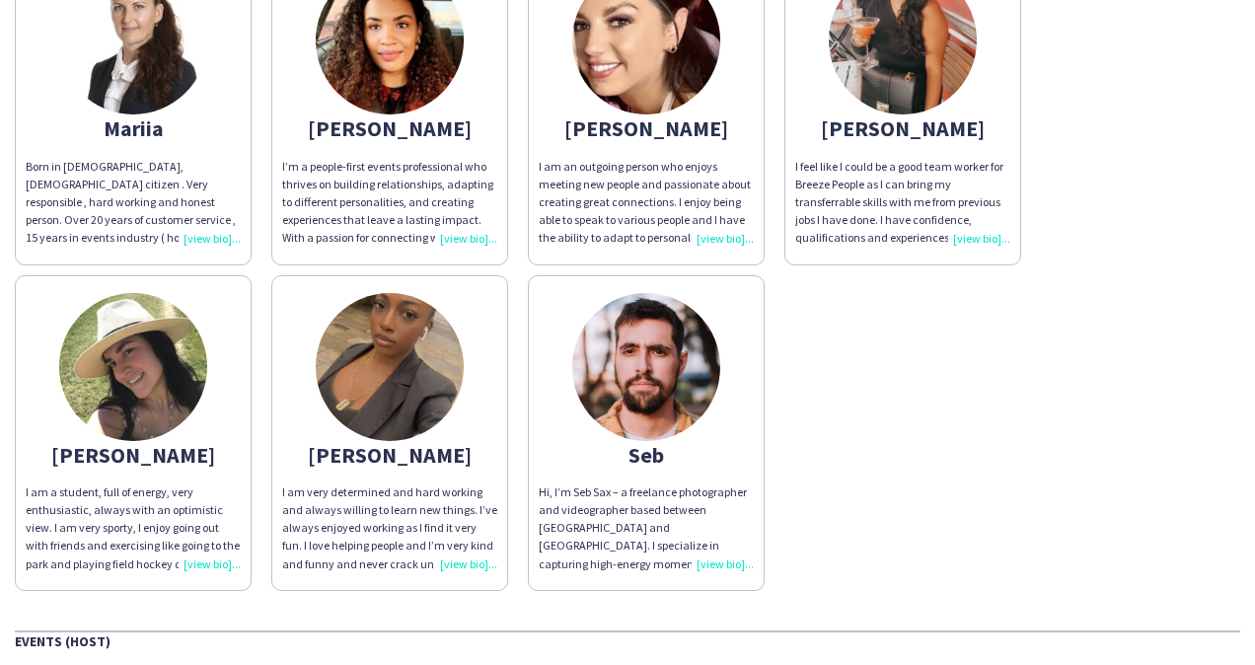
click at [448, 562] on div "I am very determined and hard working and always willing to learn new things. I…" at bounding box center [389, 529] width 215 height 90
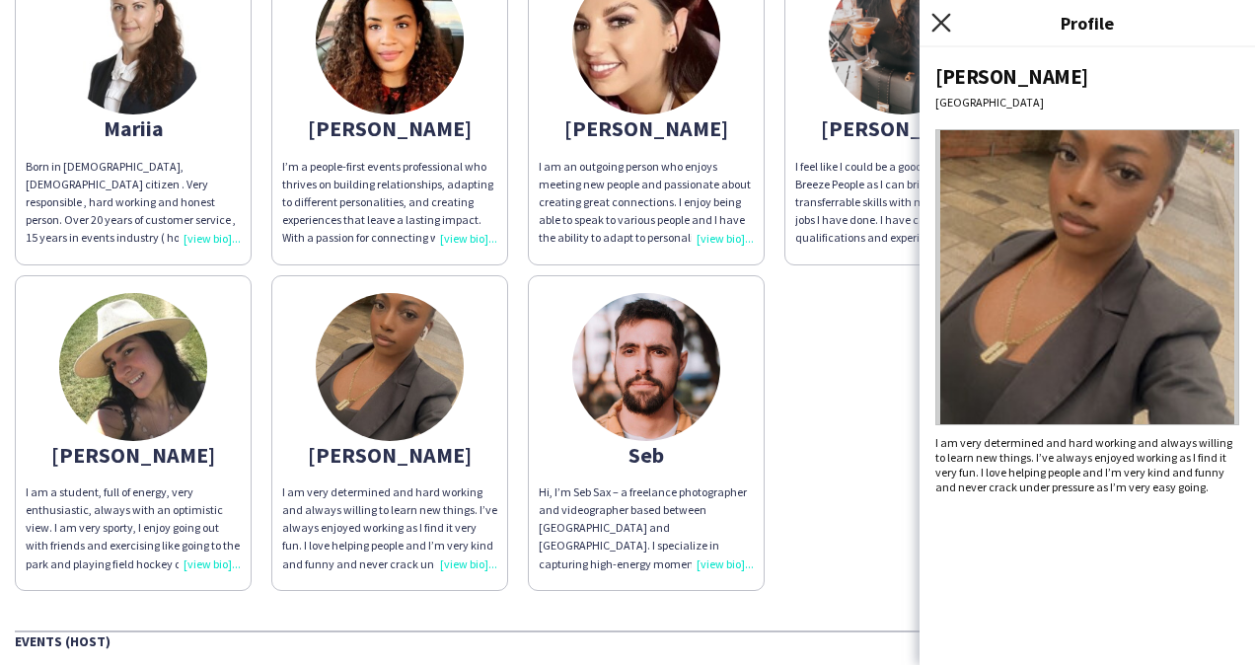
click at [936, 18] on icon at bounding box center [941, 22] width 19 height 19
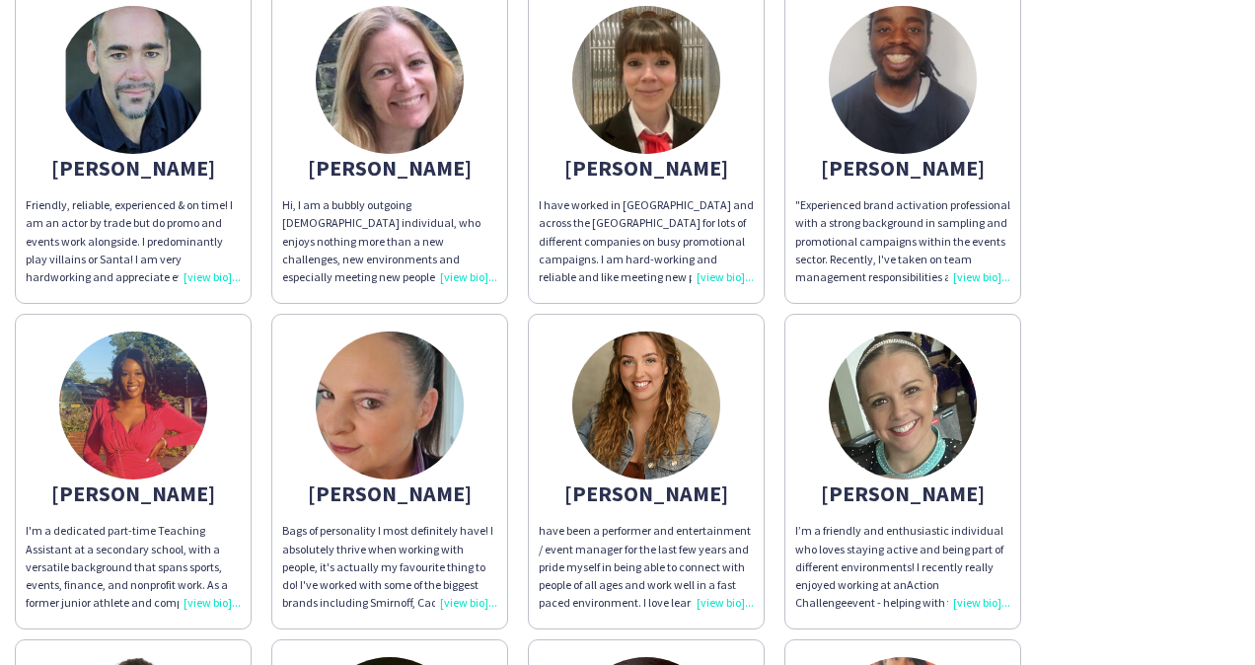
scroll to position [99, 0]
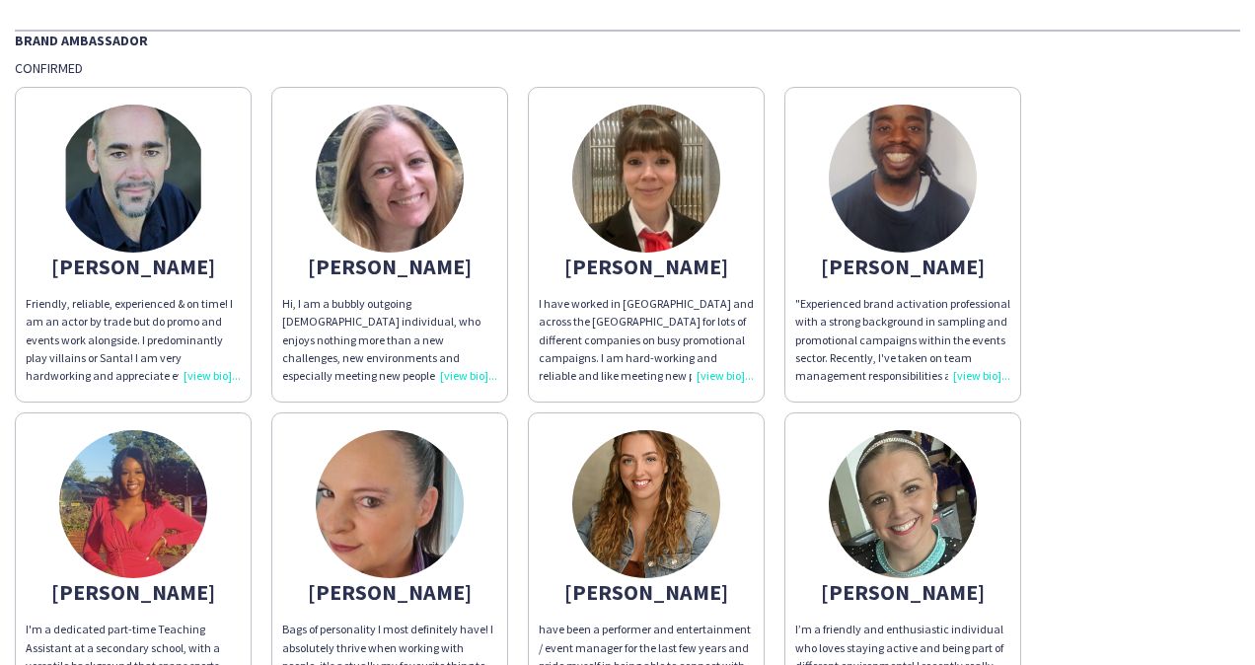
click at [717, 357] on div "I have worked in London and across the UK for lots of different companies on bu…" at bounding box center [646, 340] width 215 height 90
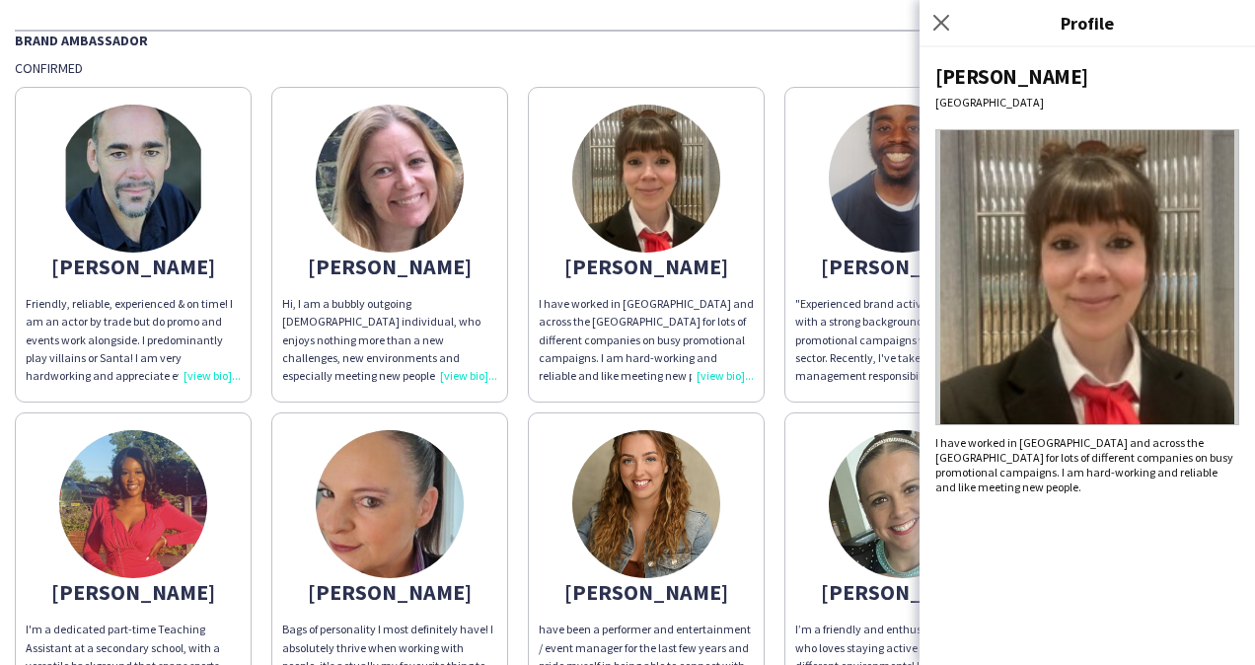
click at [957, 22] on div "Close pop-in" at bounding box center [944, 22] width 49 height 45
click at [943, 26] on icon at bounding box center [941, 22] width 19 height 19
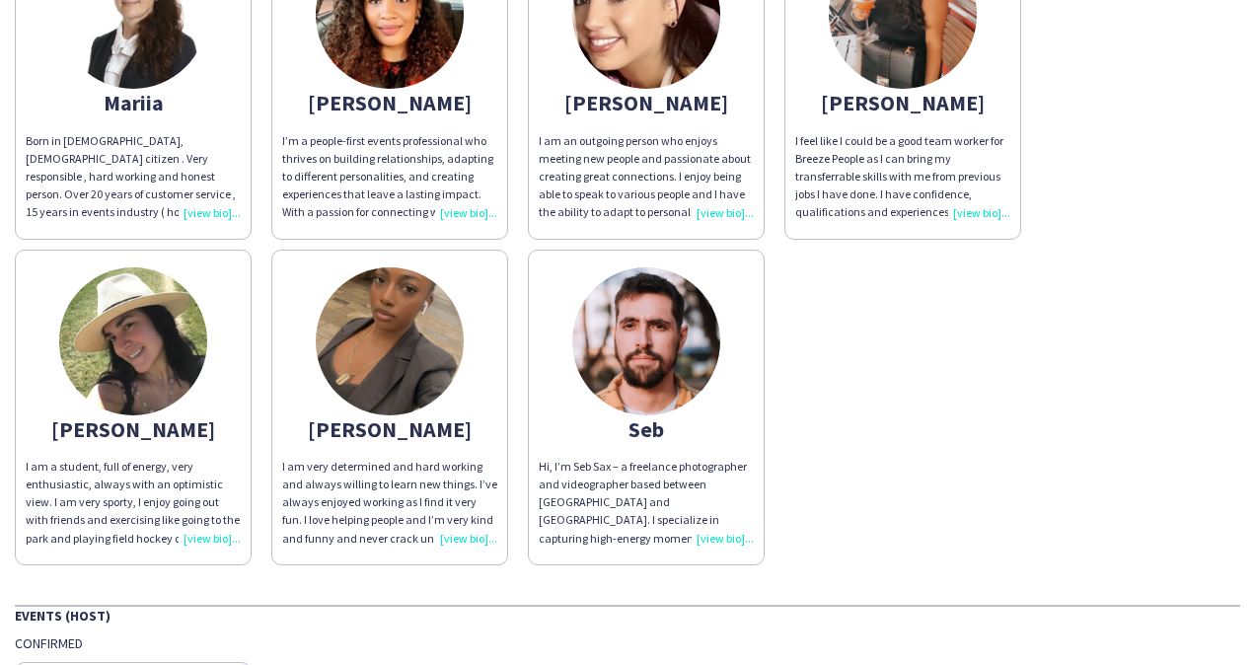
scroll to position [987, 0]
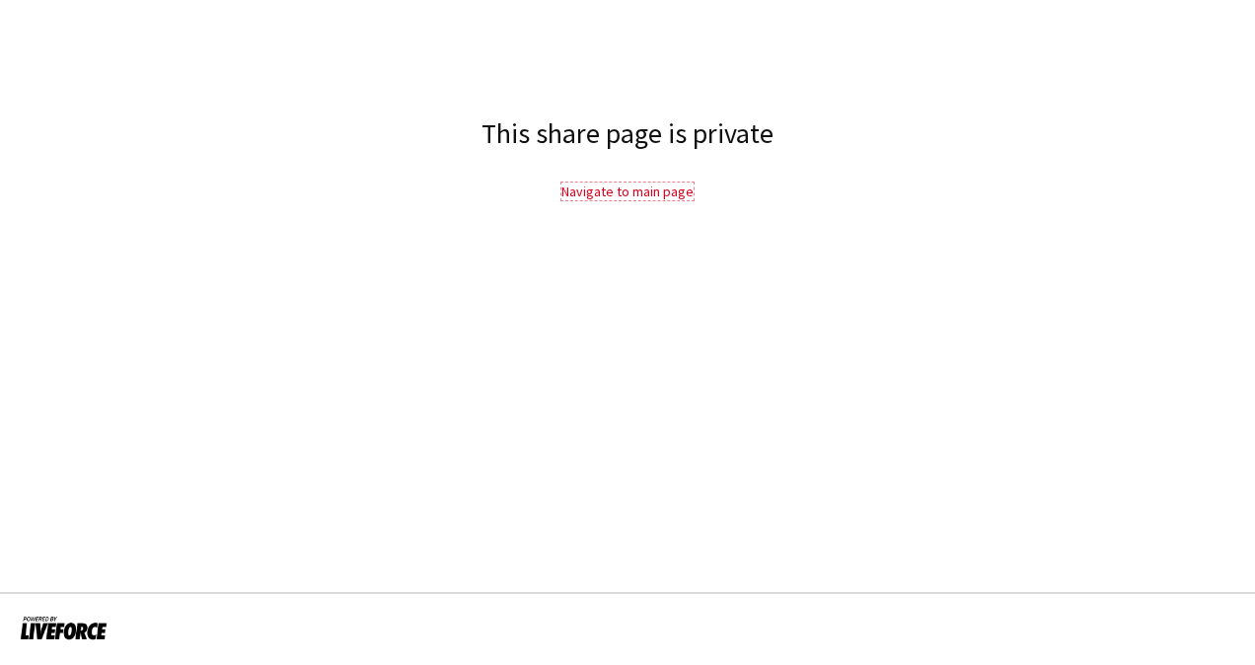
click at [673, 191] on link "Navigate to main page" at bounding box center [627, 192] width 132 height 18
